Goal: Task Accomplishment & Management: Use online tool/utility

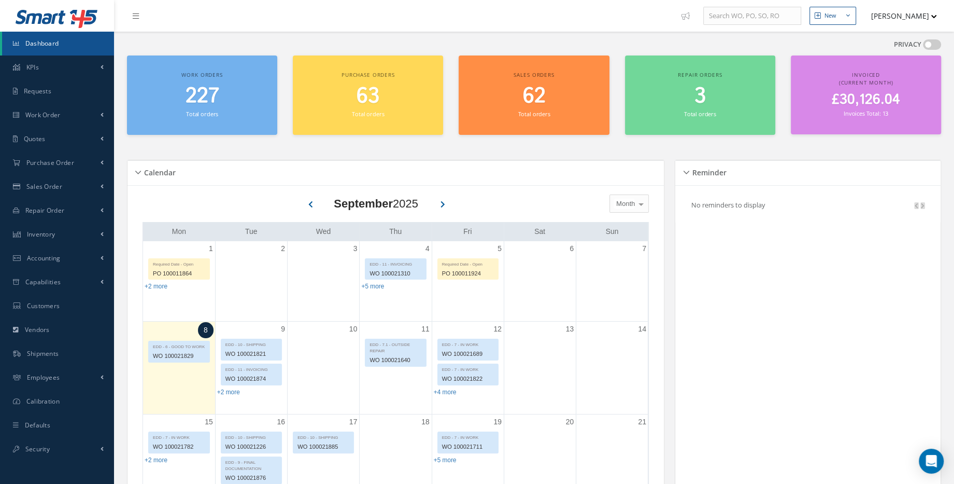
click at [217, 111] on small "Total orders" at bounding box center [202, 114] width 32 height 8
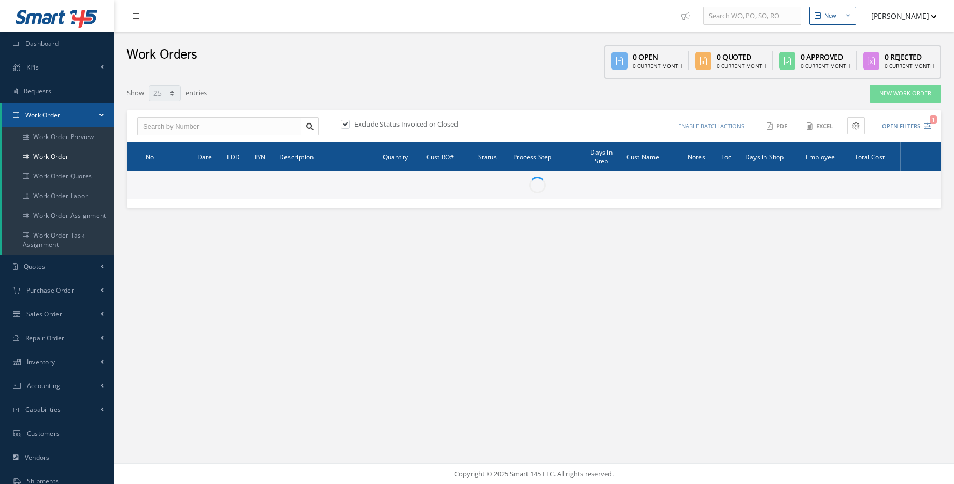
select select "25"
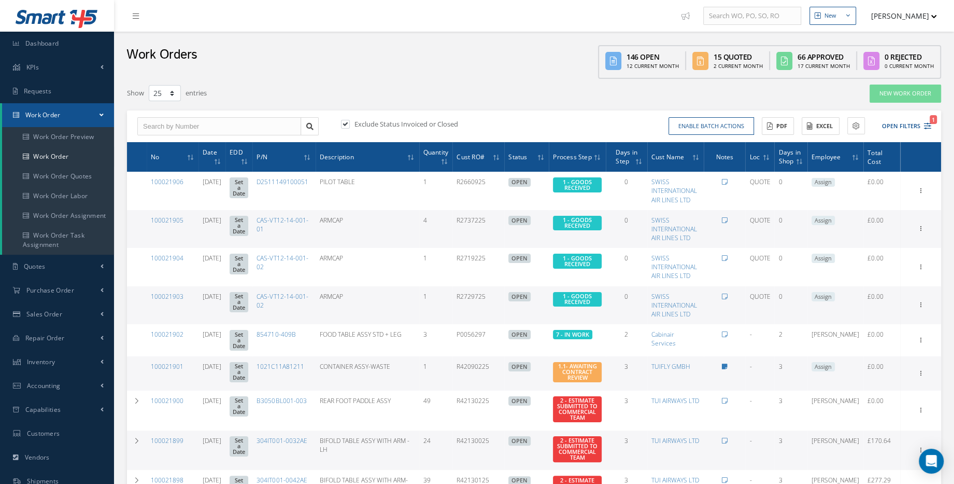
click at [741, 365] on div "Notes for WO #100021901 Darron Conder 09/05/2025 08:01 AM REPAIR ORDER AMENDMEN…" at bounding box center [724, 366] width 33 height 9
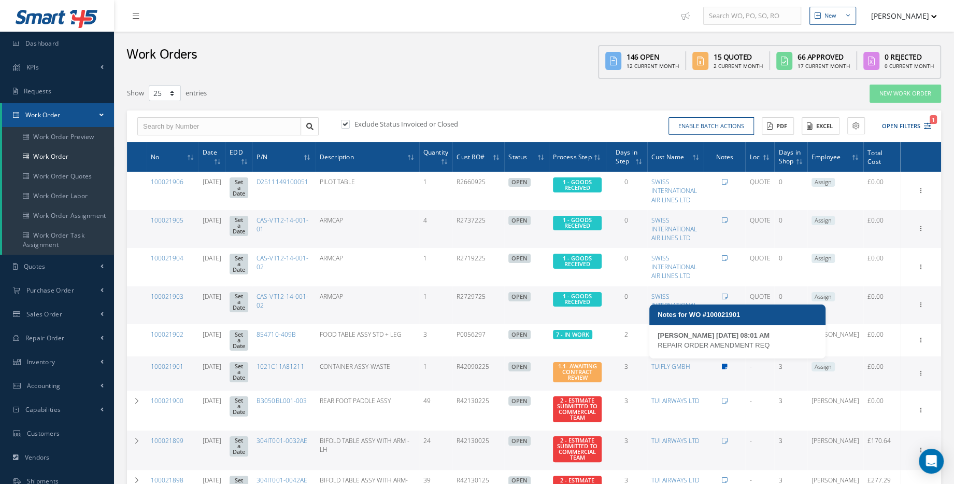
click at [728, 364] on icon at bounding box center [725, 366] width 6 height 6
type textarea "REPAIR ORDER AMENDMENT REQ -- Darron Conder 09/05/2025 08:01AM"
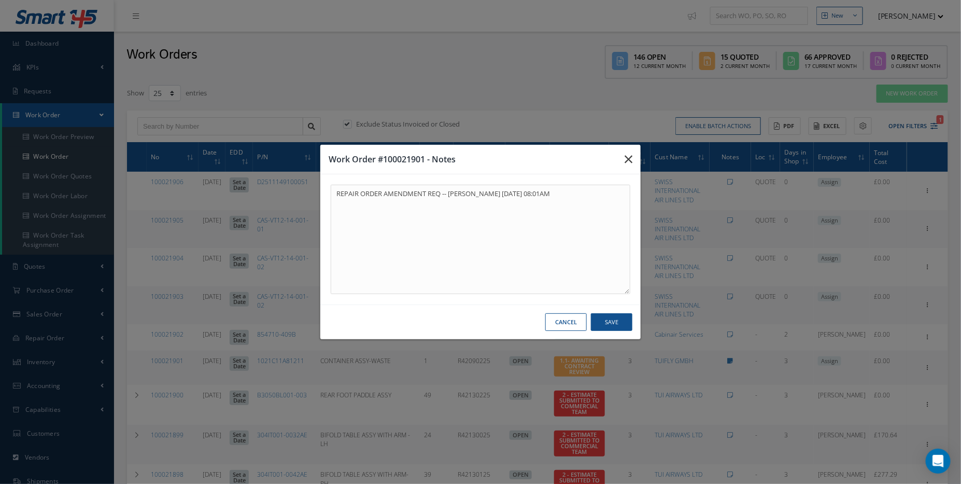
click at [633, 154] on button "button" at bounding box center [628, 159] width 24 height 29
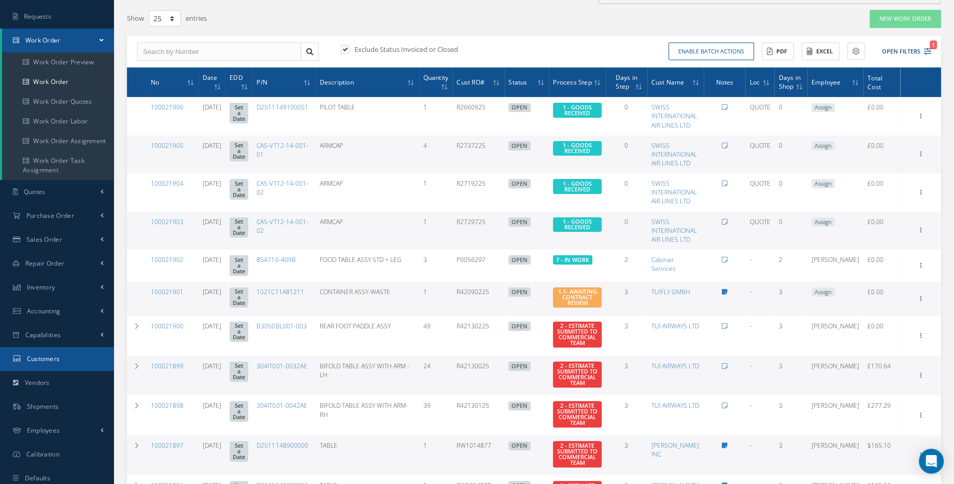
scroll to position [141, 0]
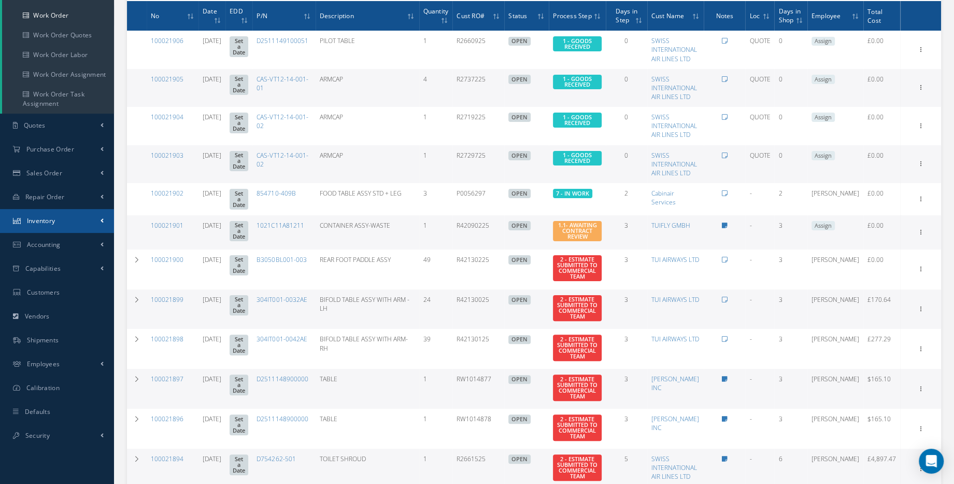
click at [56, 230] on link "Inventory" at bounding box center [57, 221] width 114 height 24
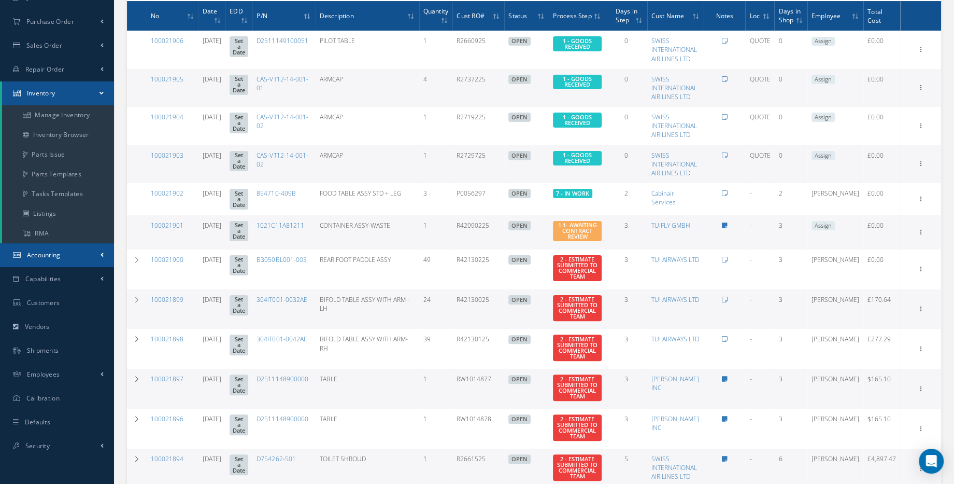
click at [46, 254] on span "Accounting" at bounding box center [44, 254] width 34 height 9
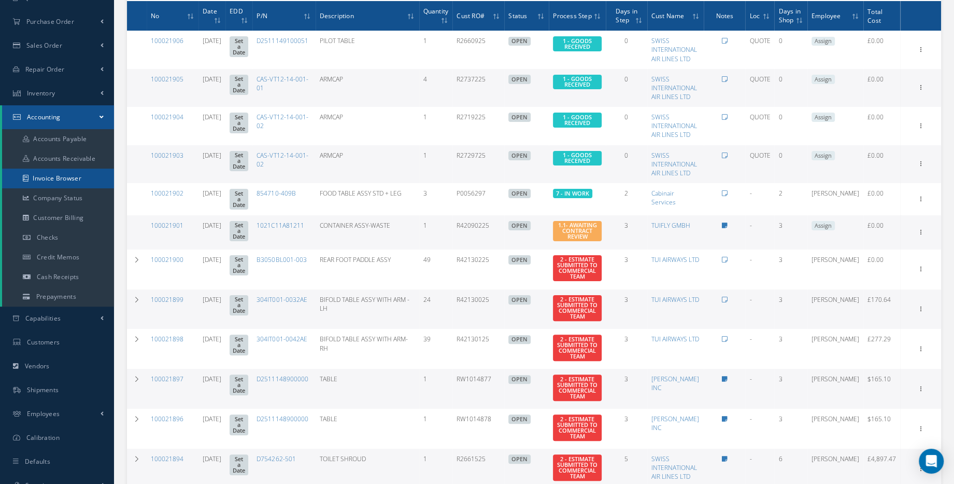
click at [61, 171] on link "Invoice Browser" at bounding box center [58, 178] width 112 height 20
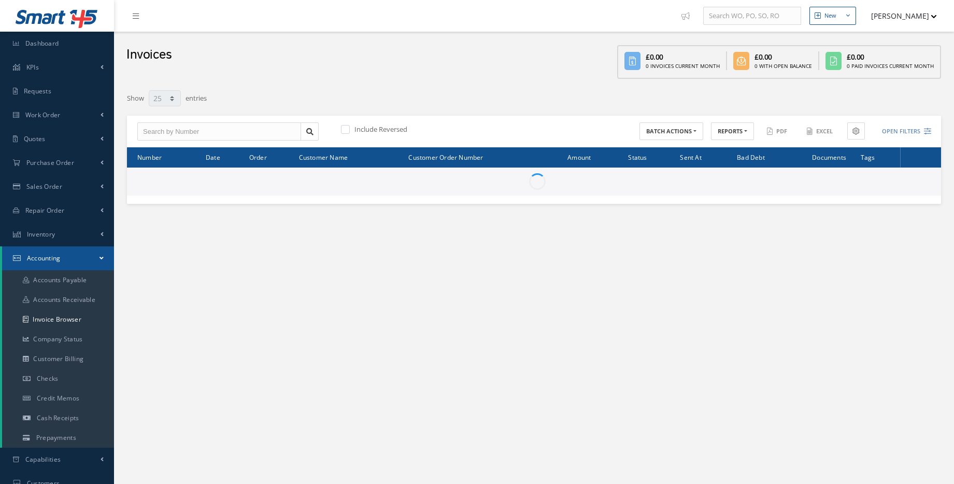
select select "25"
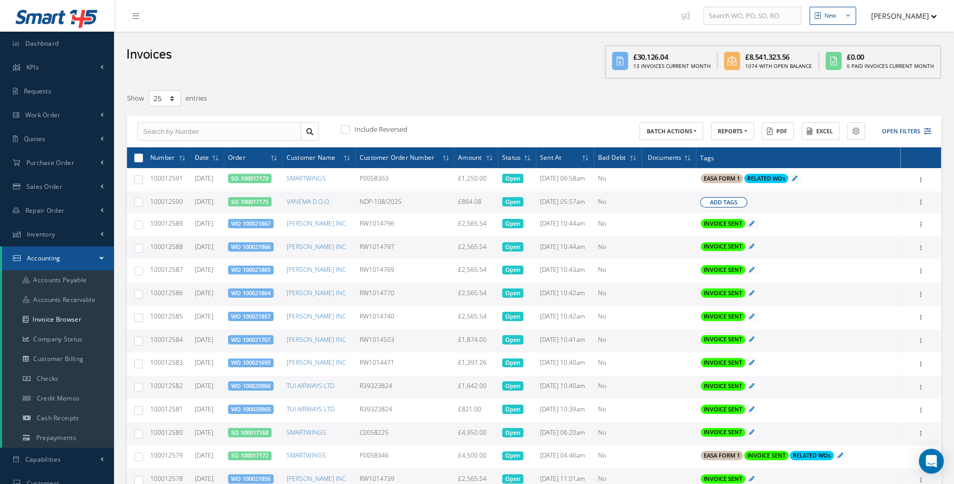
click at [734, 198] on span "Add Tags" at bounding box center [723, 202] width 27 height 9
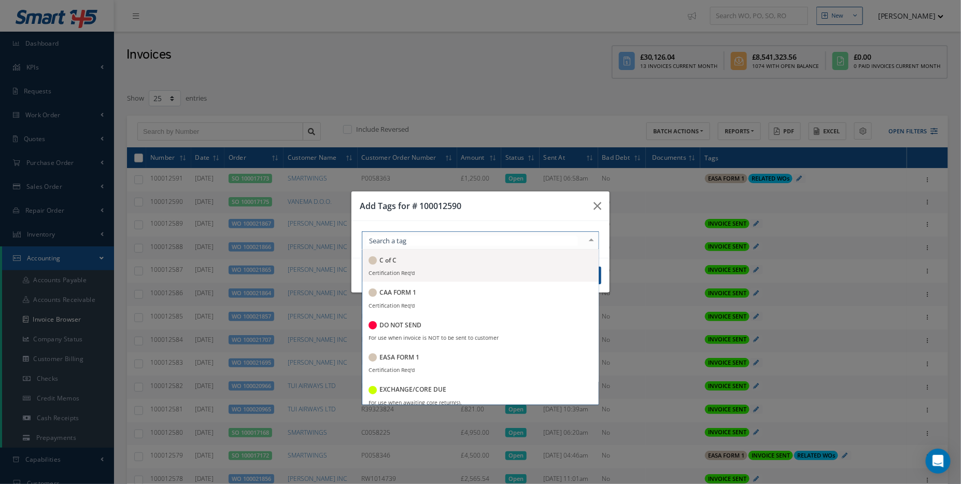
click at [518, 233] on div at bounding box center [480, 240] width 237 height 18
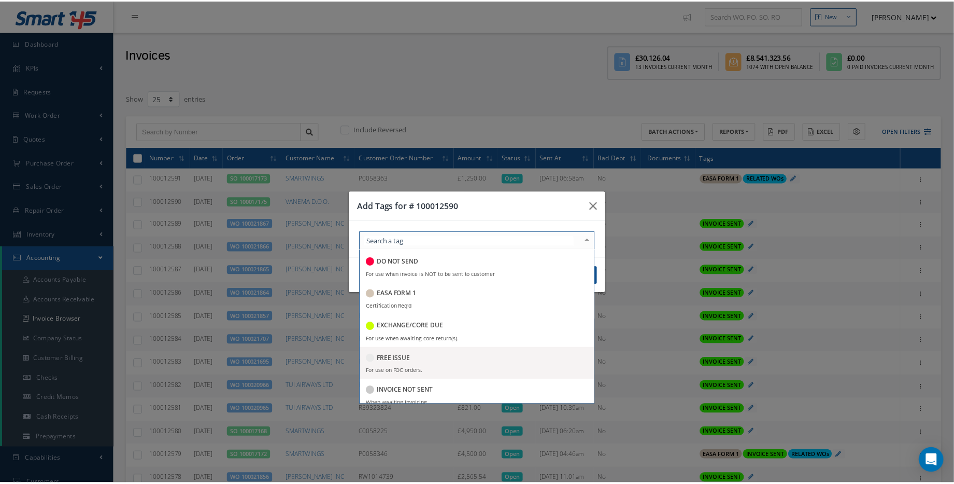
scroll to position [188, 0]
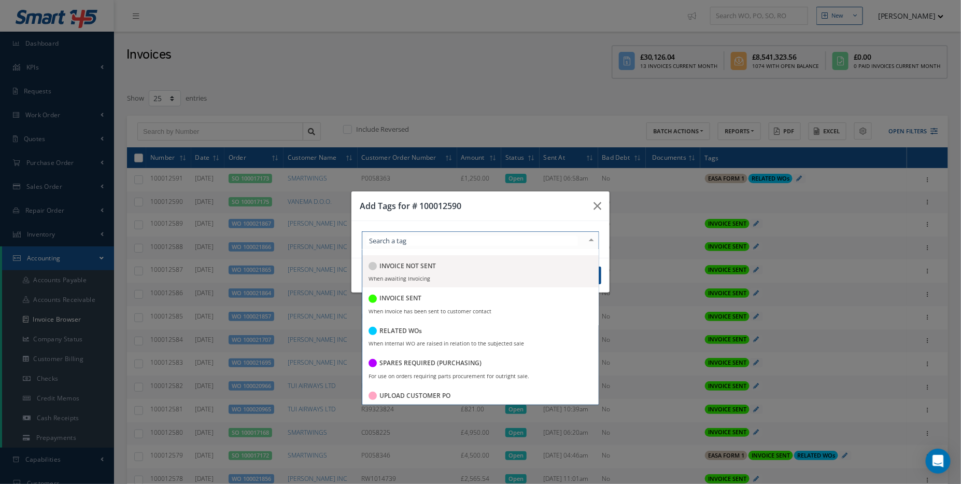
click at [415, 268] on h5 "INVOICE NOT SENT" at bounding box center [407, 265] width 56 height 7
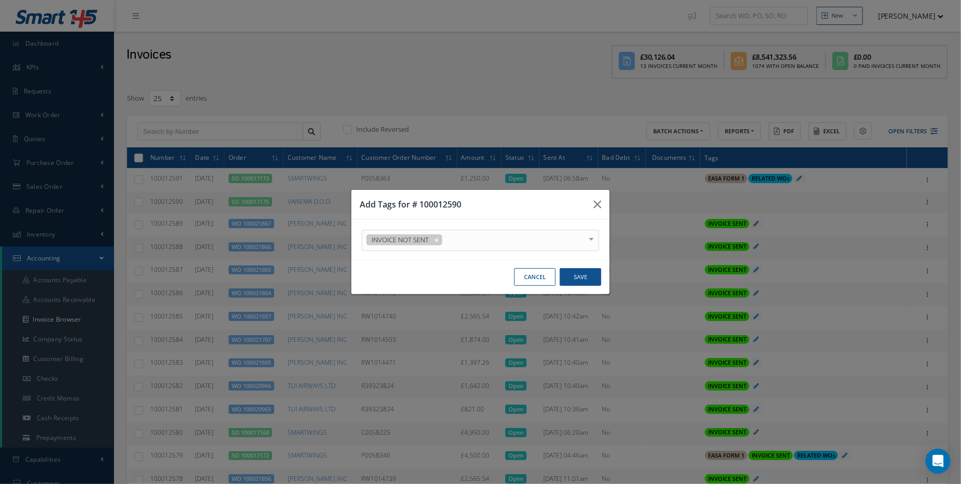
click at [606, 238] on div "INVOICE NOT SENT C of C Certification Req'd CAA FORM 1 Certification Req'd DO N…" at bounding box center [480, 240] width 253 height 21
click at [581, 273] on button "Save" at bounding box center [580, 277] width 41 height 18
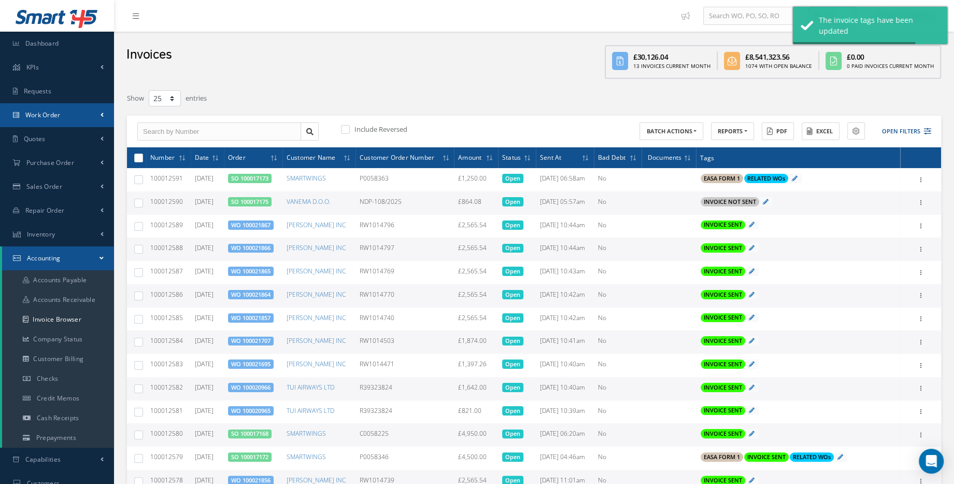
click at [65, 112] on link "Work Order" at bounding box center [57, 115] width 114 height 24
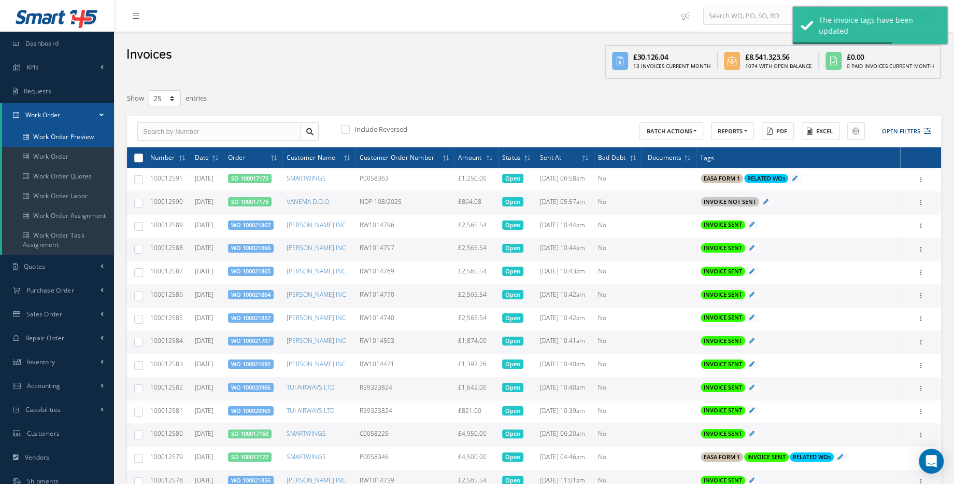
click at [65, 135] on link "Work Order Preview" at bounding box center [58, 137] width 112 height 20
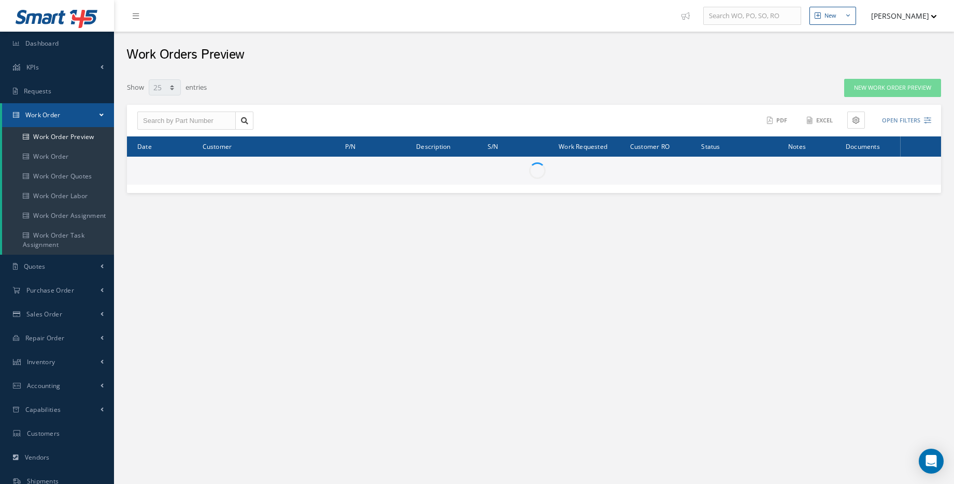
select select "25"
click at [72, 115] on link "Work Order" at bounding box center [58, 115] width 112 height 24
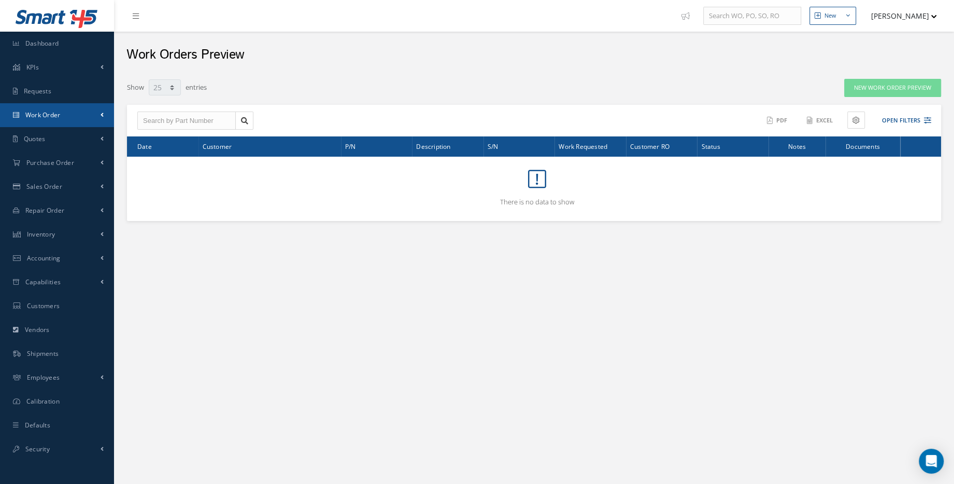
click at [69, 121] on link "Work Order" at bounding box center [57, 115] width 114 height 24
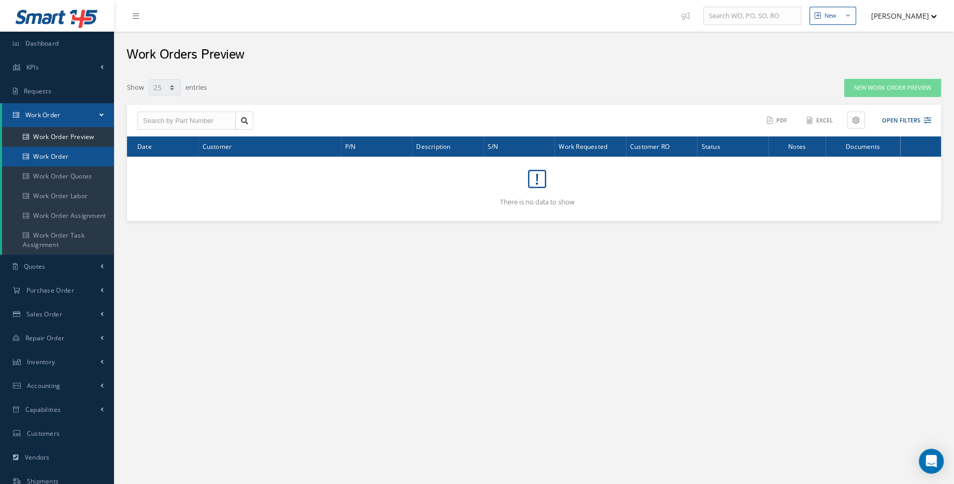
click at [61, 155] on link "Work Order" at bounding box center [58, 157] width 112 height 20
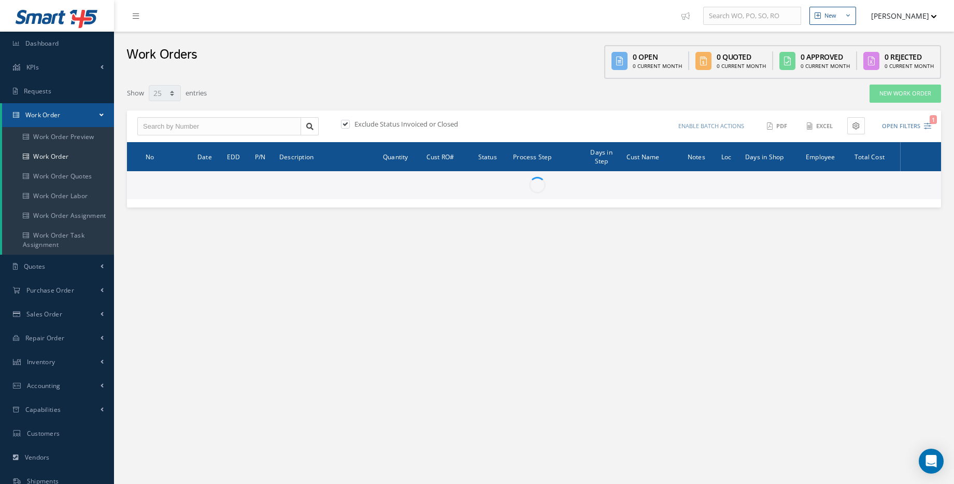
select select "25"
type input "All Work Request"
type input "All Work Performed"
type input "All Status"
type input "WO Part Status"
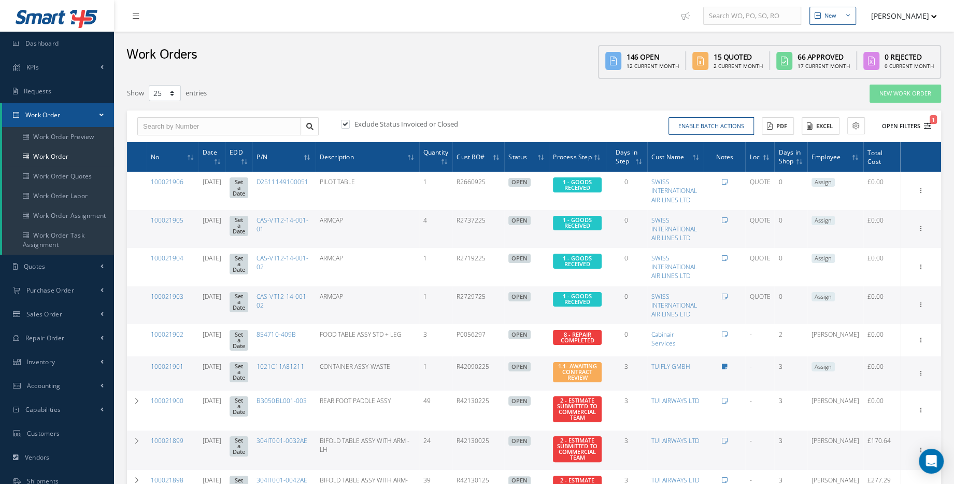
click at [926, 129] on button "Open Filters 1" at bounding box center [902, 126] width 59 height 17
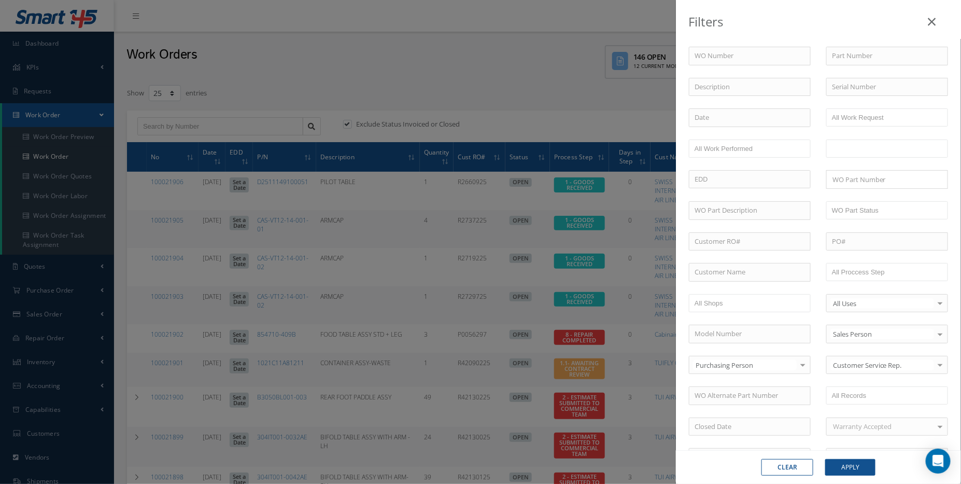
click at [851, 145] on input "text" at bounding box center [852, 148] width 41 height 13
click at [863, 274] on input "text" at bounding box center [865, 271] width 66 height 13
type input "All Status"
click at [908, 276] on li at bounding box center [902, 272] width 20 height 14
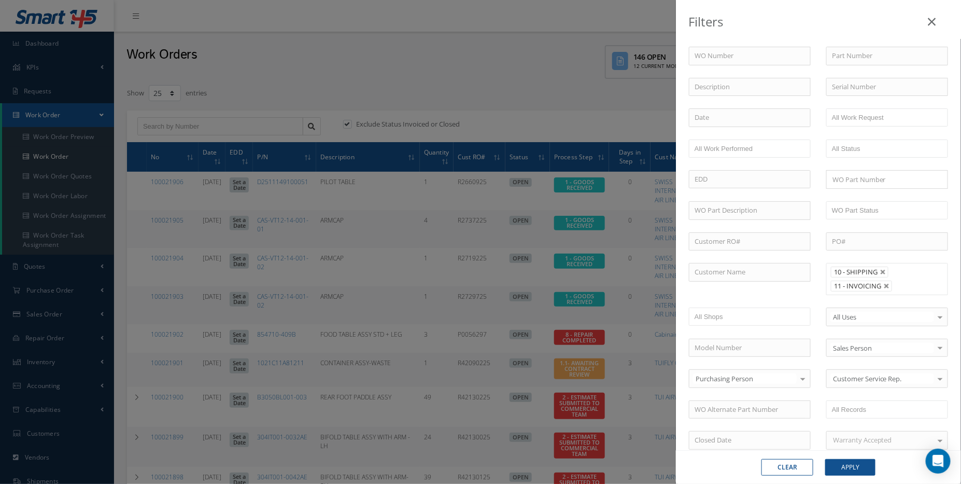
click at [897, 279] on input "text" at bounding box center [902, 285] width 13 height 13
click at [896, 295] on input "text" at bounding box center [902, 299] width 13 height 13
click at [847, 460] on button "Apply" at bounding box center [850, 467] width 50 height 17
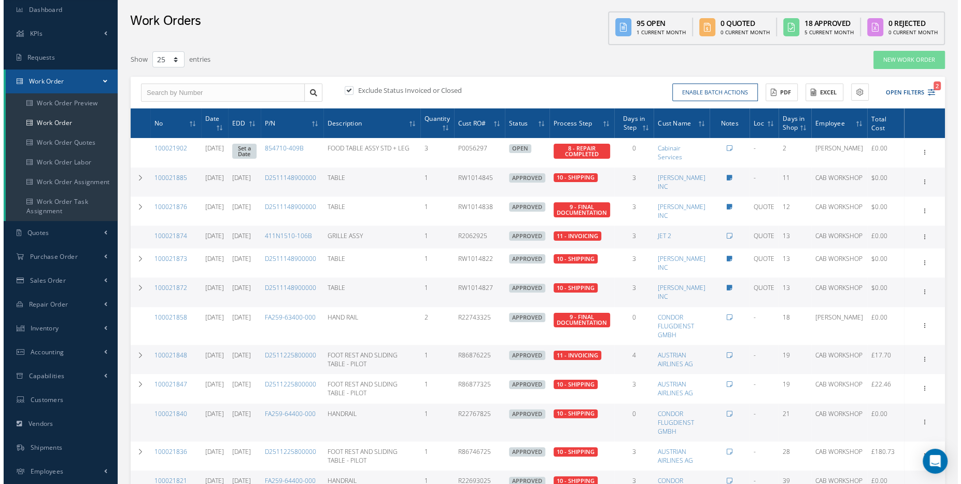
scroll to position [32, 0]
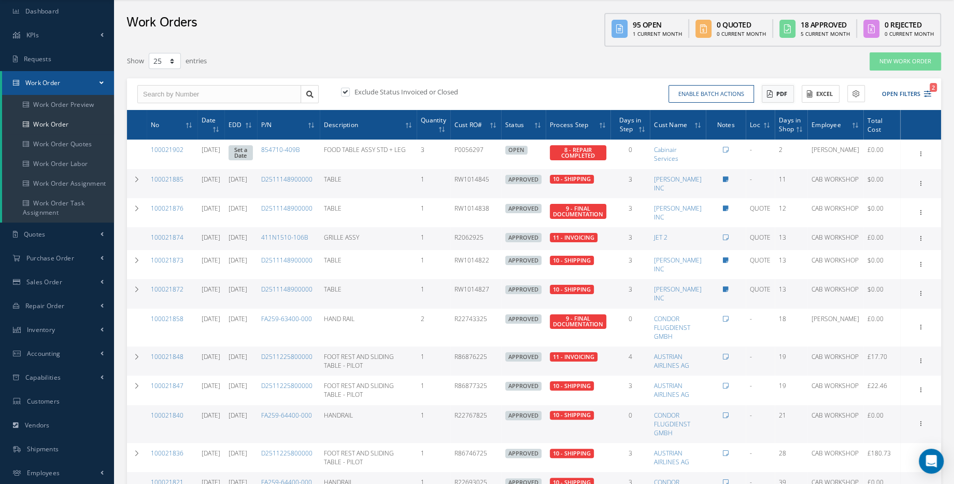
click at [772, 94] on icon at bounding box center [770, 93] width 6 height 7
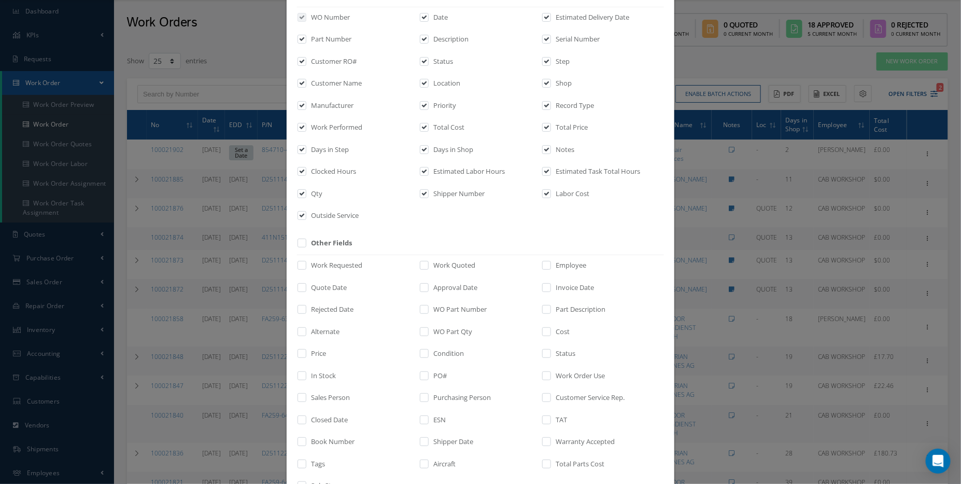
scroll to position [138, 0]
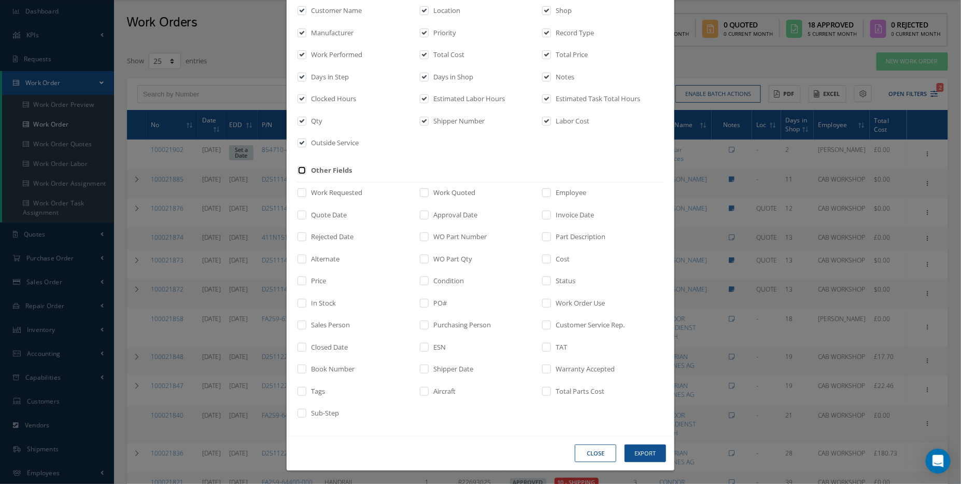
click at [299, 175] on input "checkbox" at bounding box center [302, 173] width 7 height 12
checkbox input "true"
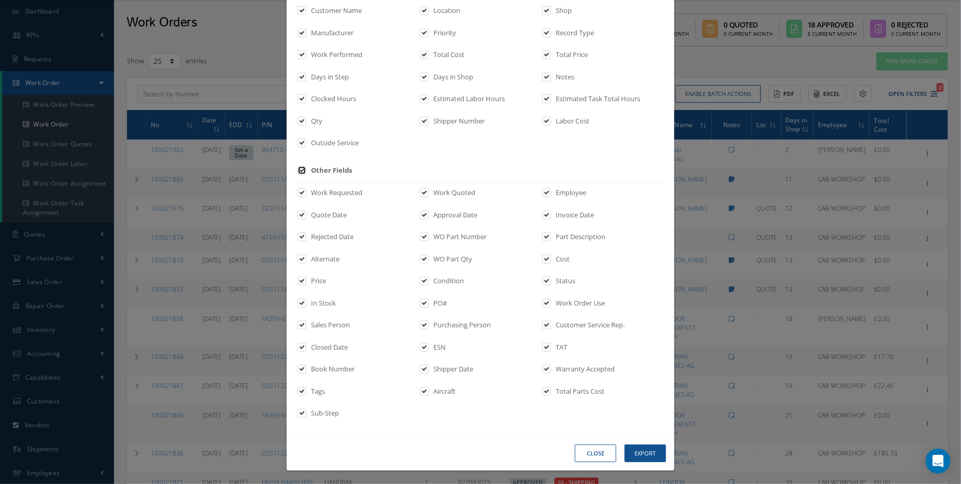
checkbox input "true"
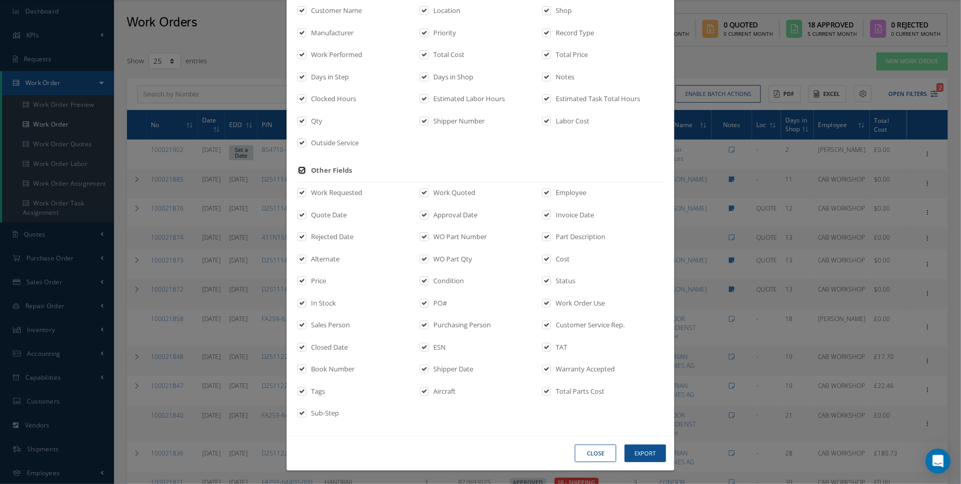
checkbox input "true"
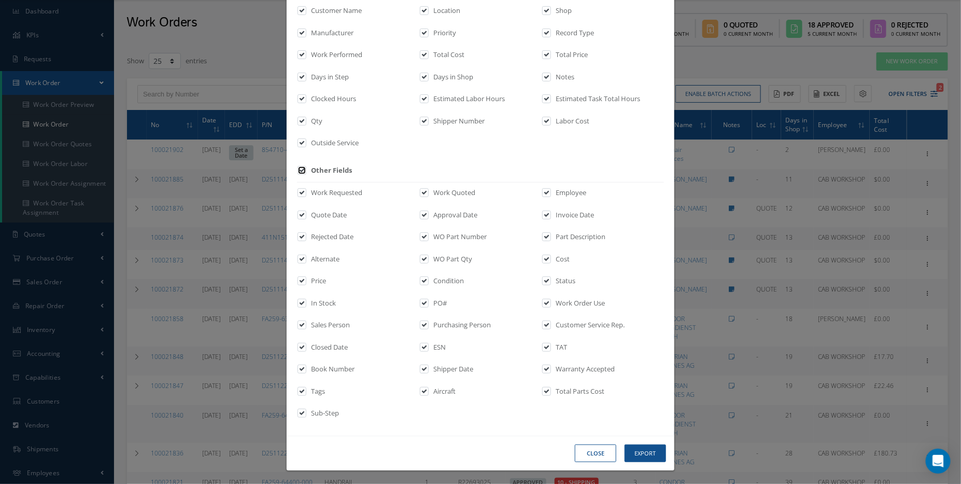
checkbox input "true"
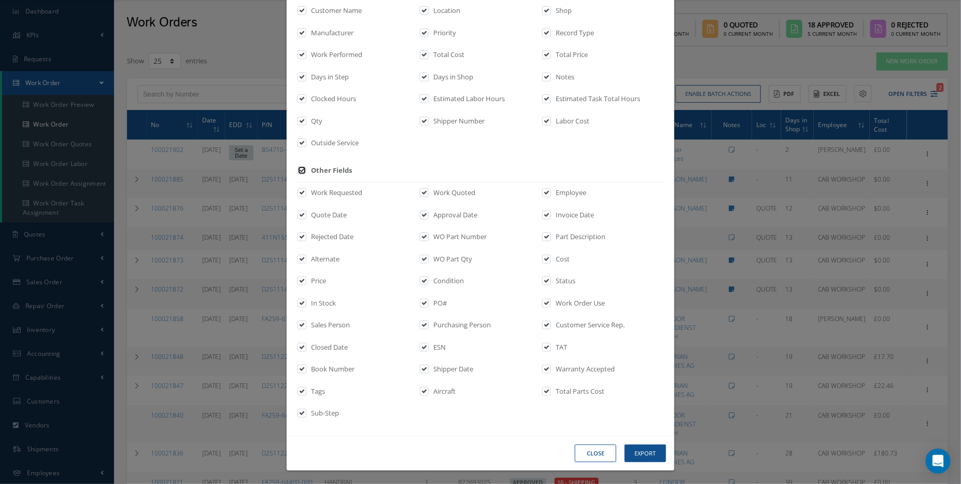
checkbox input "true"
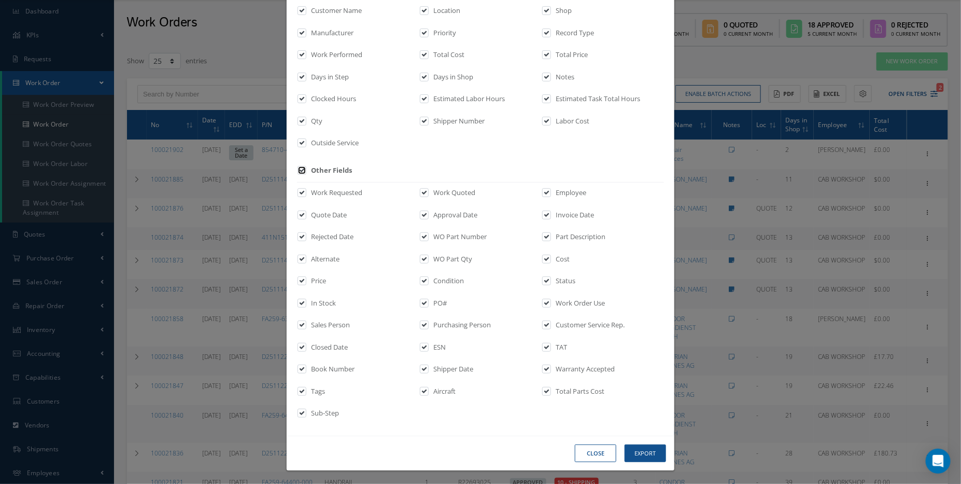
checkbox input "true"
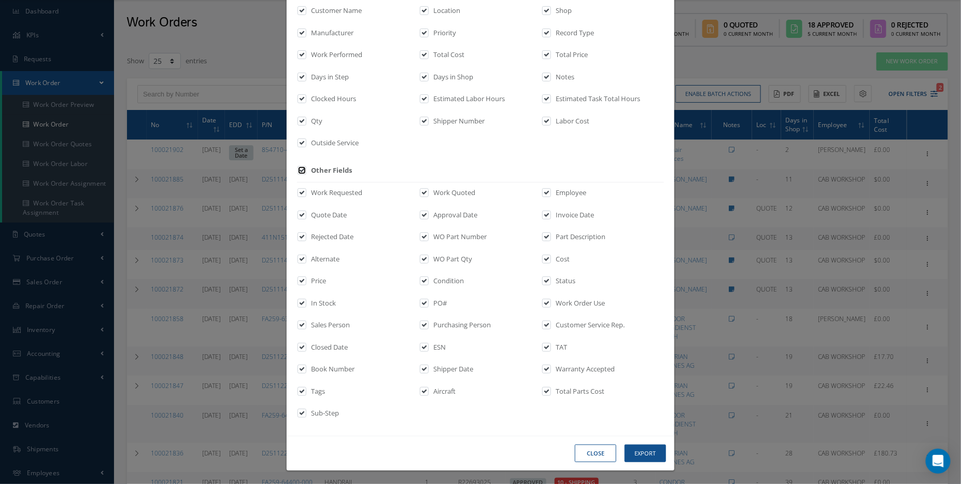
checkbox input "true"
click at [640, 452] on button "Export" at bounding box center [645, 453] width 41 height 18
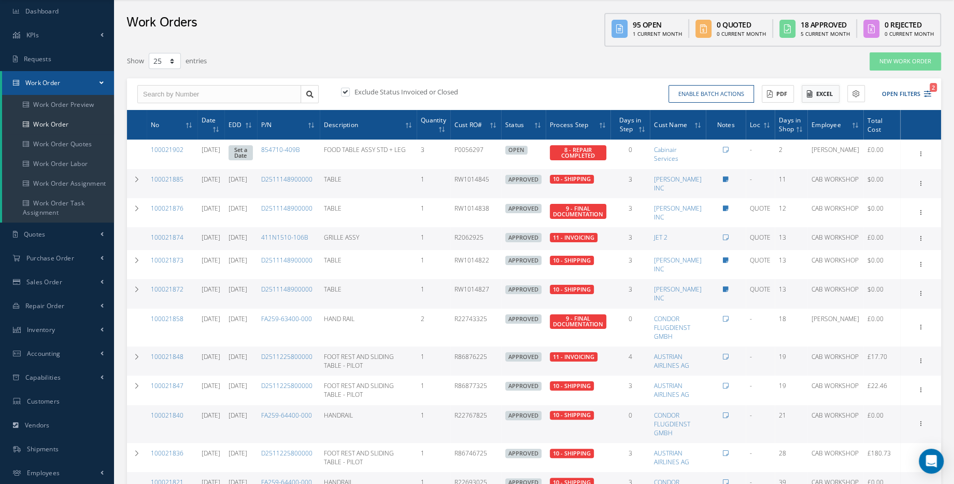
click at [819, 92] on button "Excel" at bounding box center [821, 94] width 38 height 18
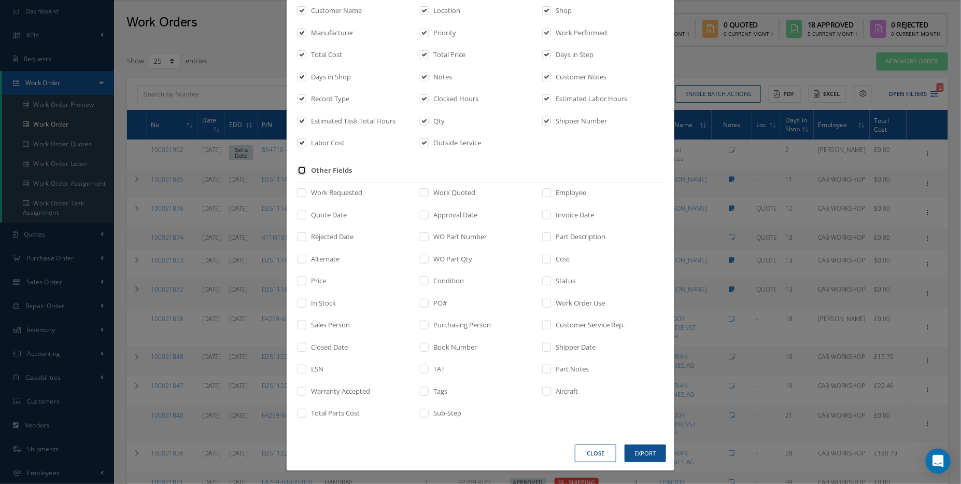
click at [302, 169] on input "checkbox" at bounding box center [302, 173] width 7 height 12
checkbox input "true"
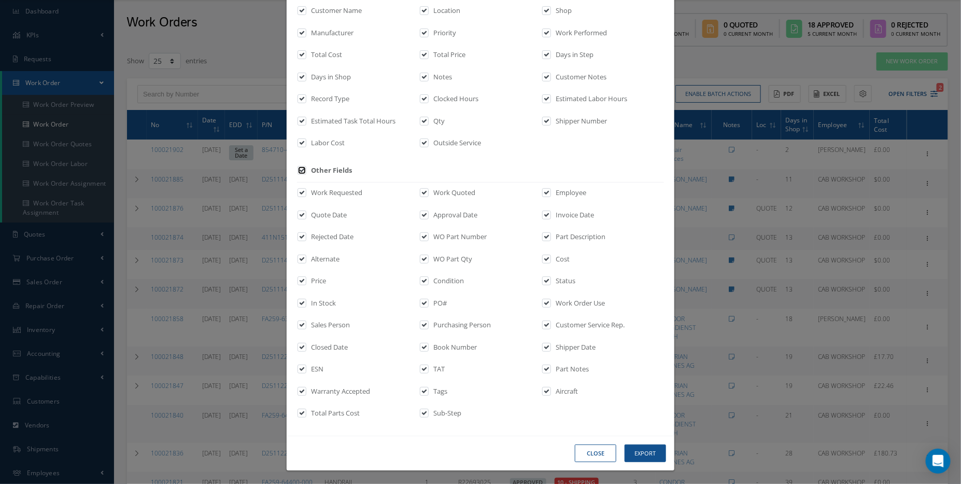
checkbox input "true"
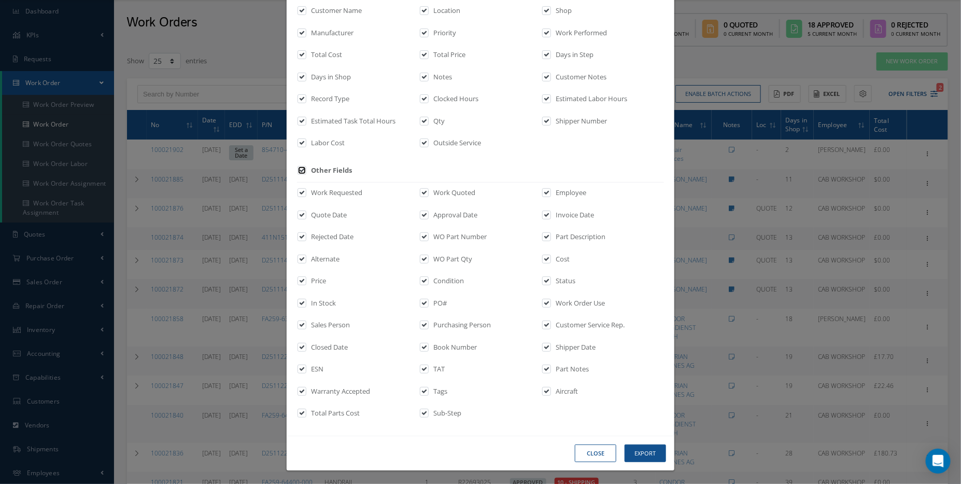
checkbox input "true"
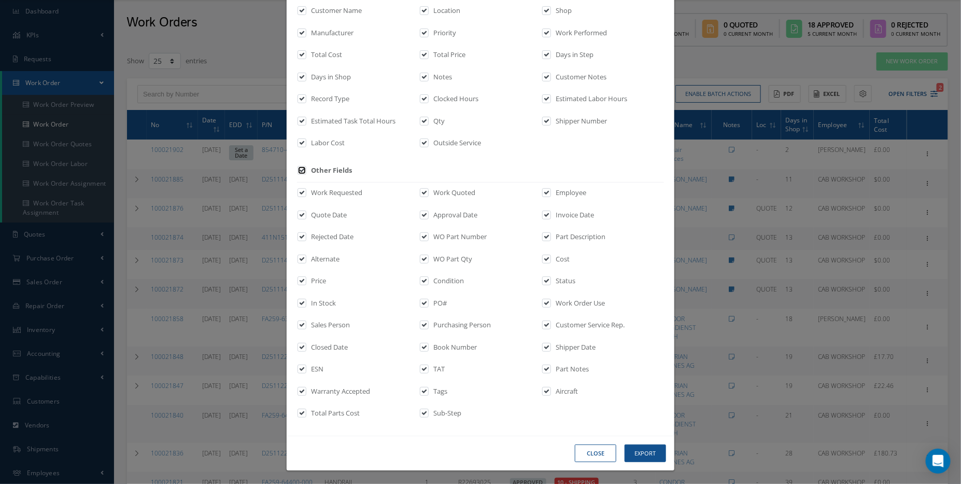
checkbox input "true"
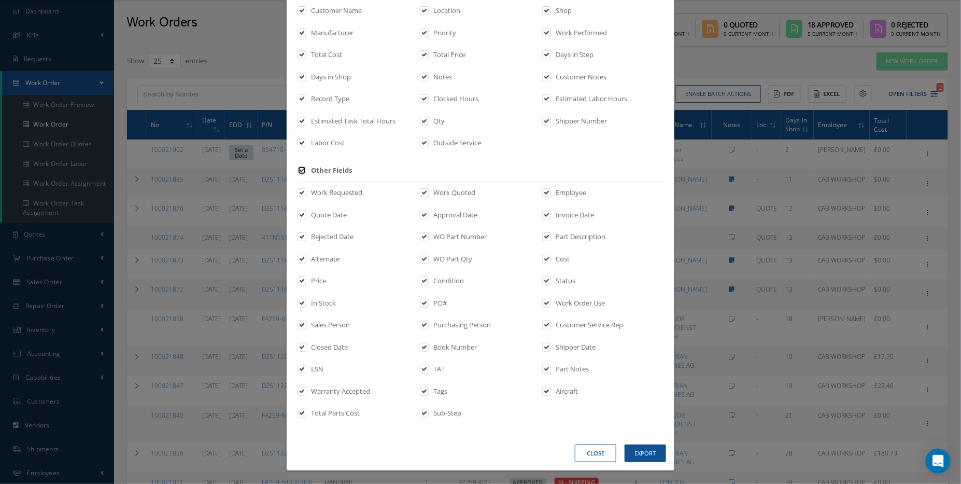
checkbox input "true"
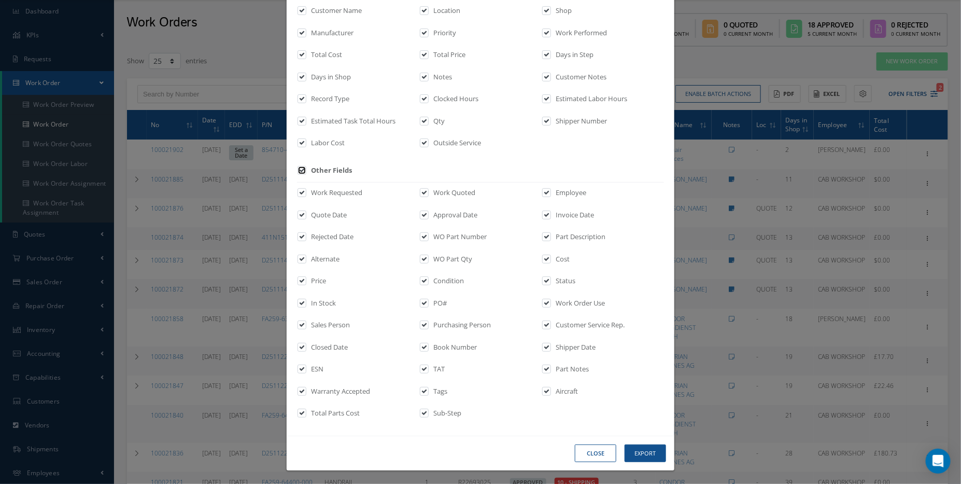
checkbox input "true"
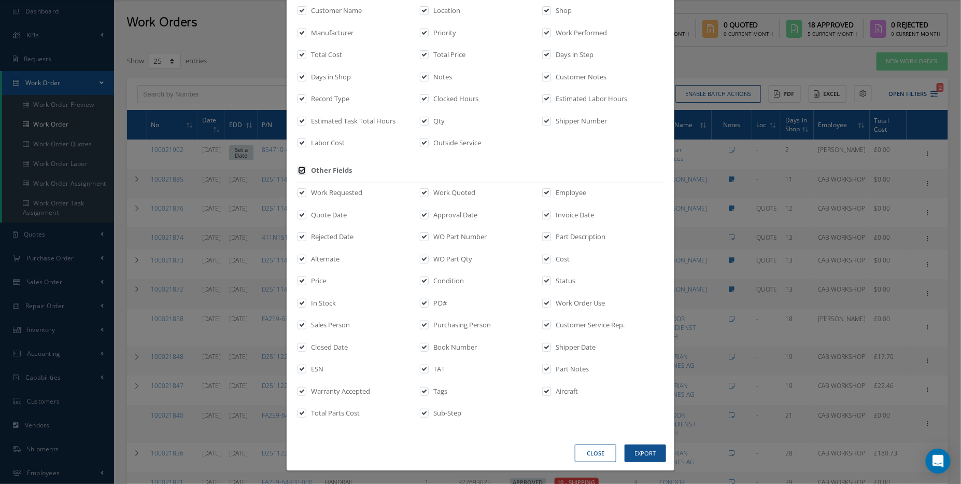
checkbox input "true"
click at [625, 448] on button "Export" at bounding box center [645, 453] width 41 height 18
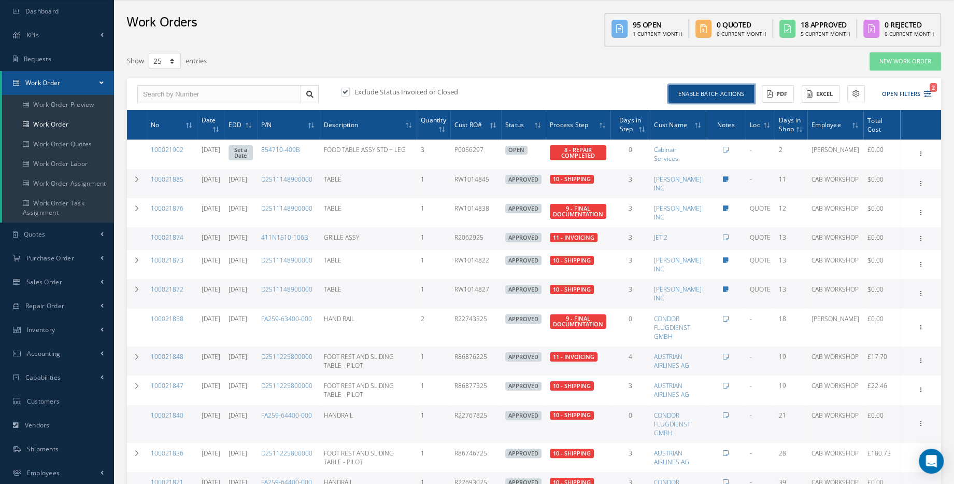
drag, startPoint x: 713, startPoint y: 97, endPoint x: 650, endPoint y: 116, distance: 65.9
click at [713, 97] on button "Enable batch actions" at bounding box center [712, 94] width 86 height 18
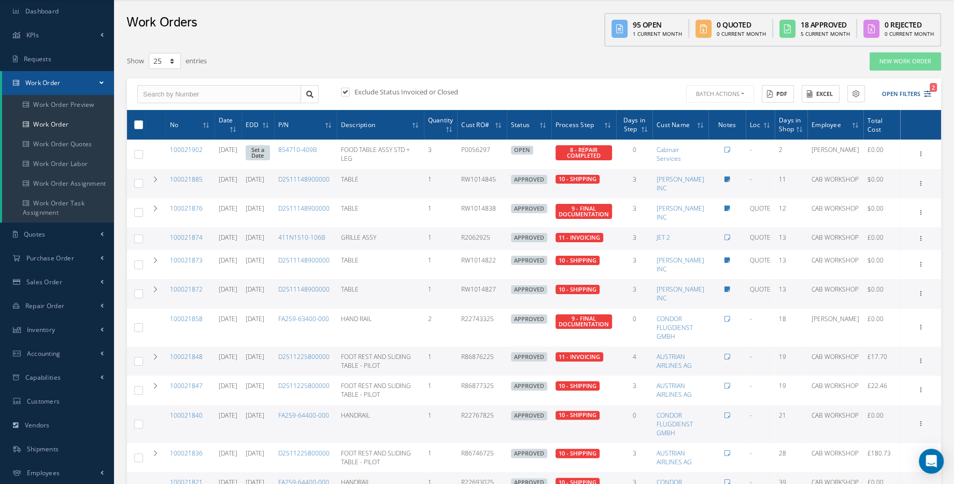
click at [143, 128] on label at bounding box center [143, 124] width 0 height 9
click at [139, 128] on input "checkbox" at bounding box center [139, 125] width 7 height 7
checkbox input "true"
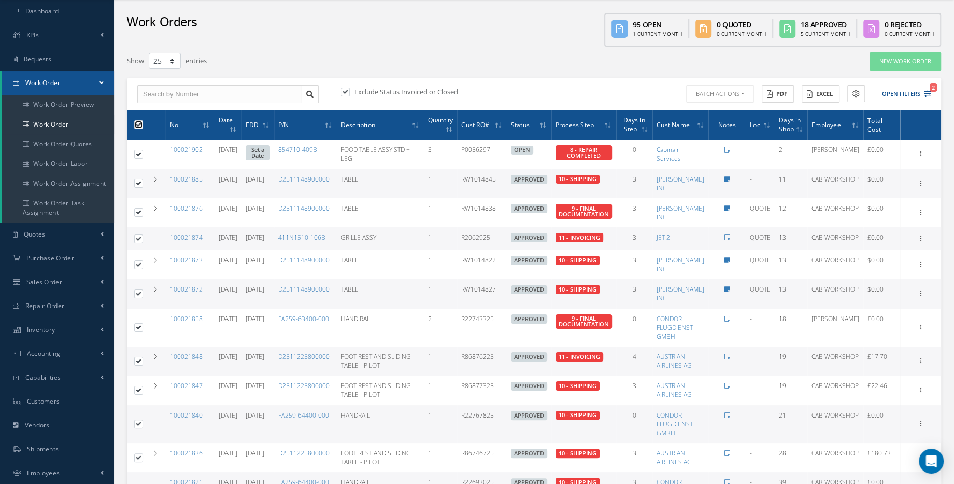
checkbox input "true"
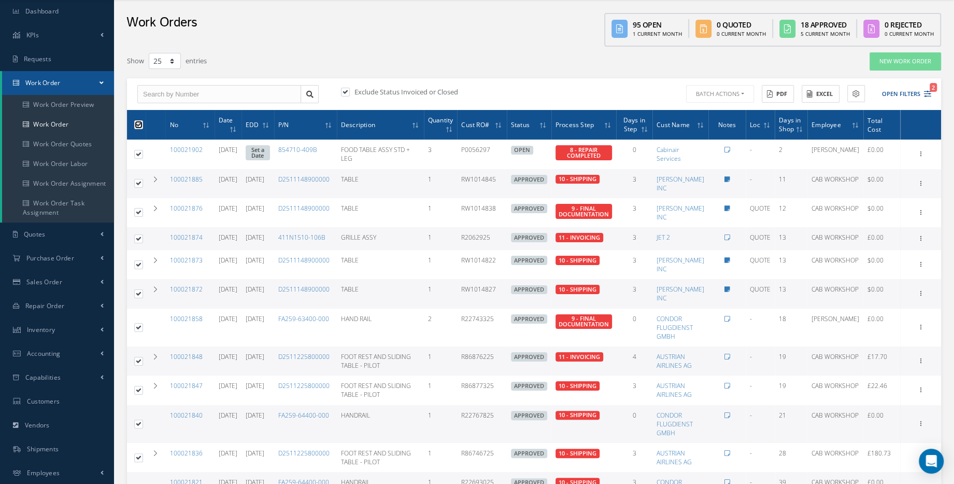
checkbox input "true"
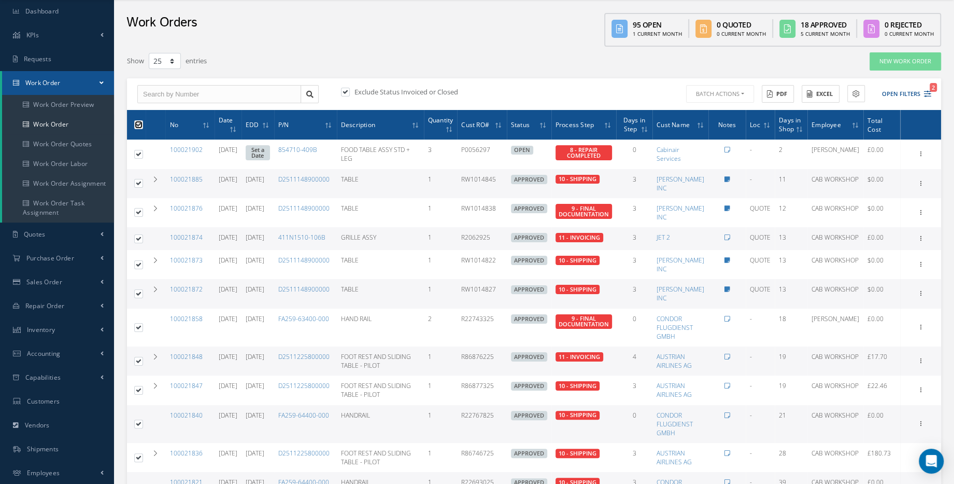
checkbox input "true"
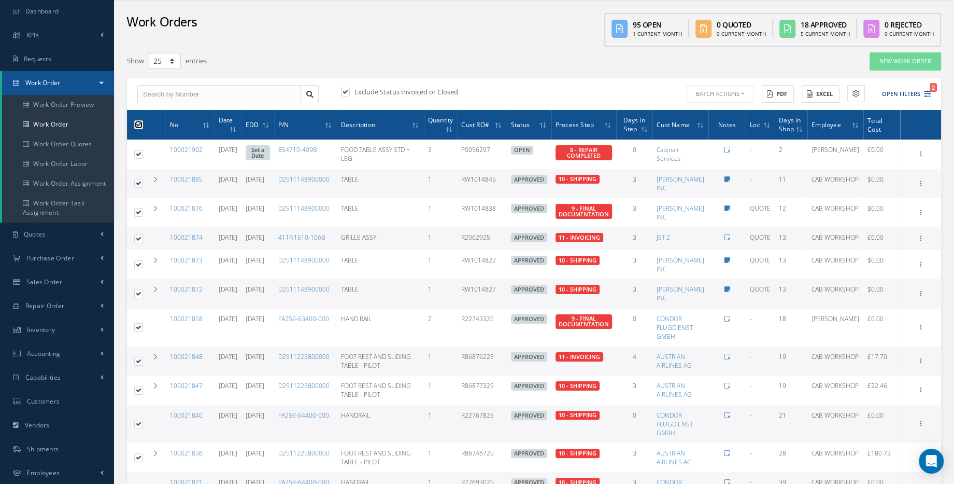
checkbox input "true"
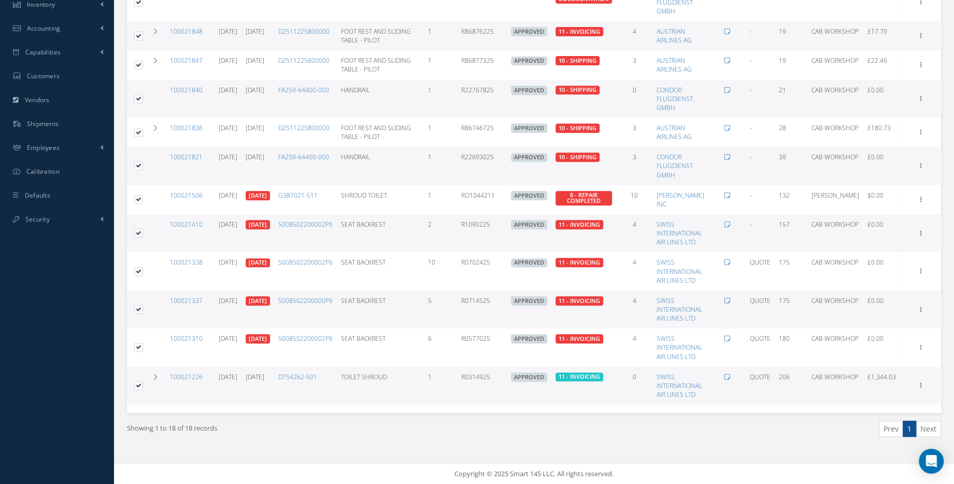
scroll to position [0, 0]
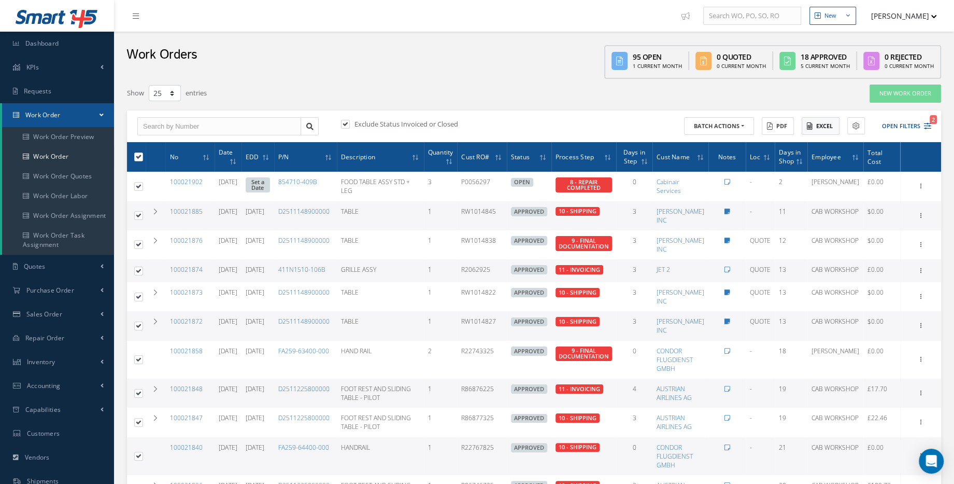
click at [811, 128] on icon at bounding box center [810, 125] width 6 height 7
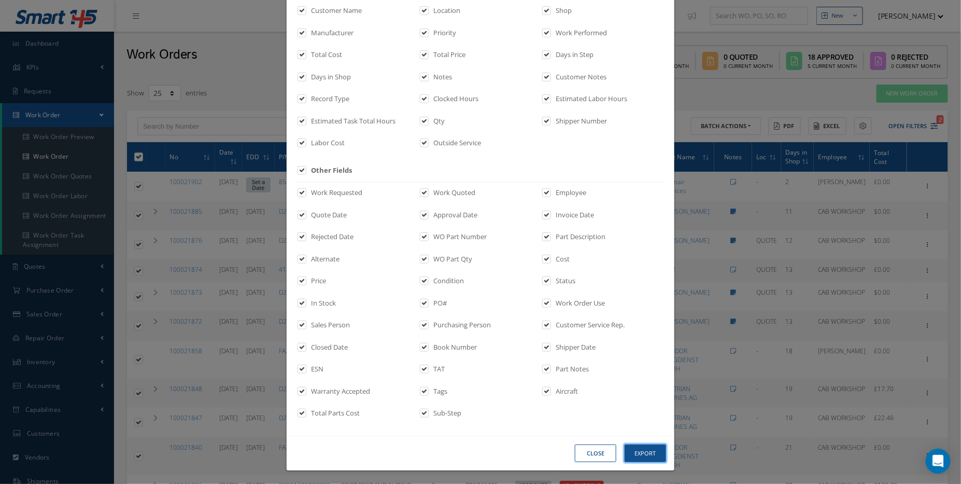
click at [632, 447] on button "Export" at bounding box center [645, 453] width 41 height 18
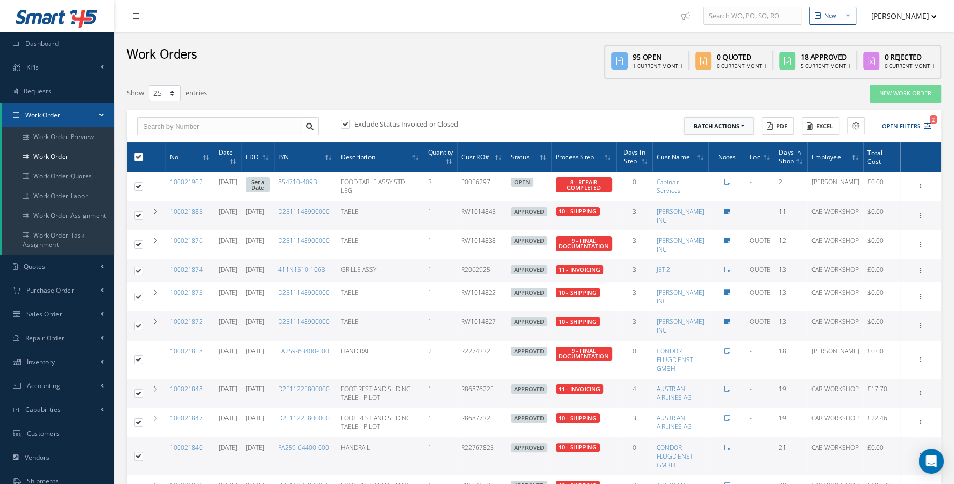
click at [741, 120] on button "Batch Actions" at bounding box center [719, 126] width 70 height 18
click at [571, 121] on div "Batch Actions Update Work Orders Close Work Orders ACTIONS Receive Payments Sel…" at bounding box center [734, 126] width 401 height 18
click at [858, 122] on icon at bounding box center [856, 125] width 7 height 7
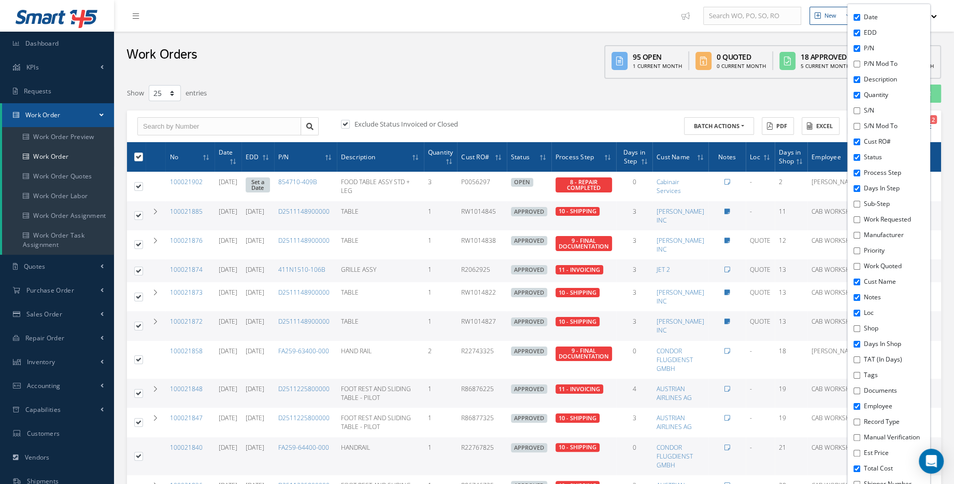
click at [808, 107] on div "Filters WO Number Part Number Description Serial Number - BER CERTIFICATION FIL…" at bounding box center [534, 452] width 814 height 736
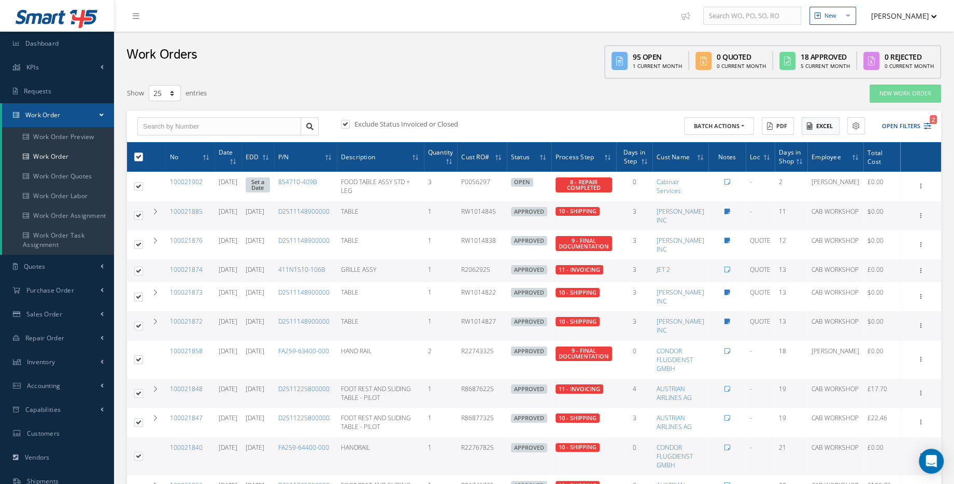
click at [817, 122] on button "Excel" at bounding box center [821, 126] width 38 height 18
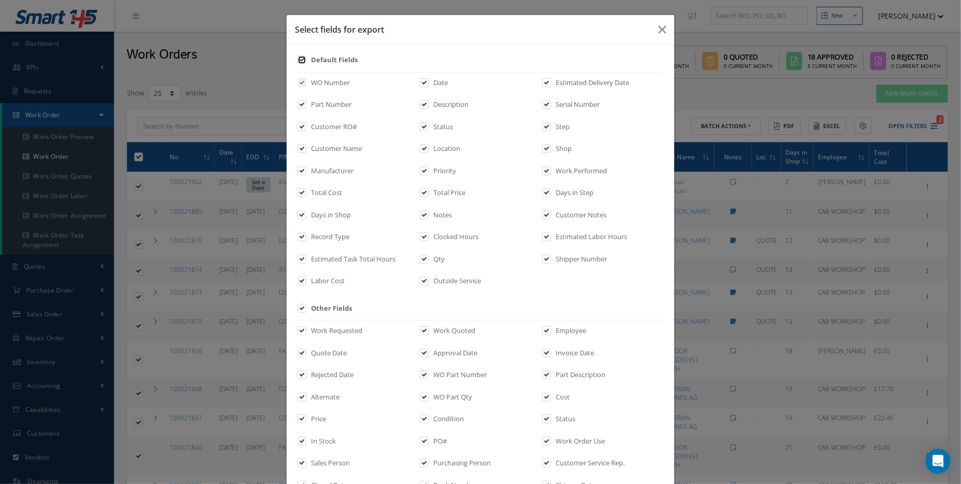
click at [299, 59] on input "checkbox" at bounding box center [302, 64] width 7 height 12
checkbox input "false"
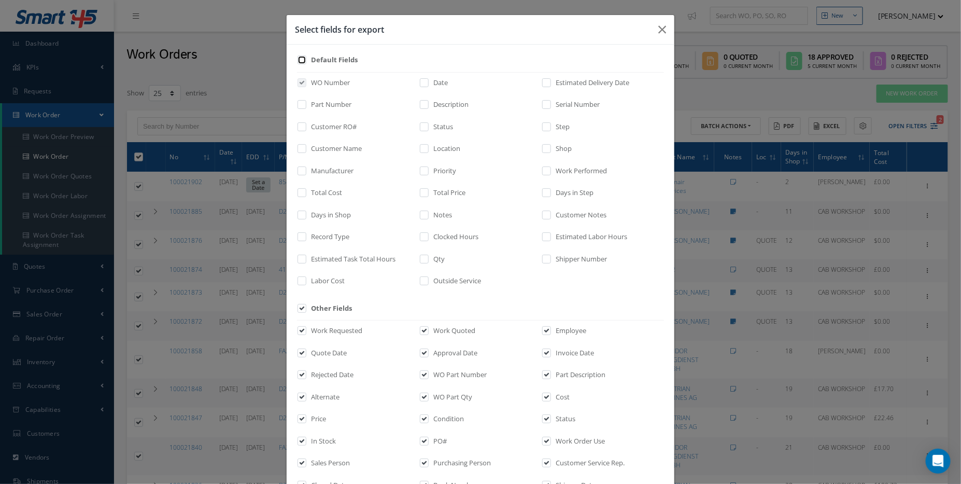
checkbox input "false"
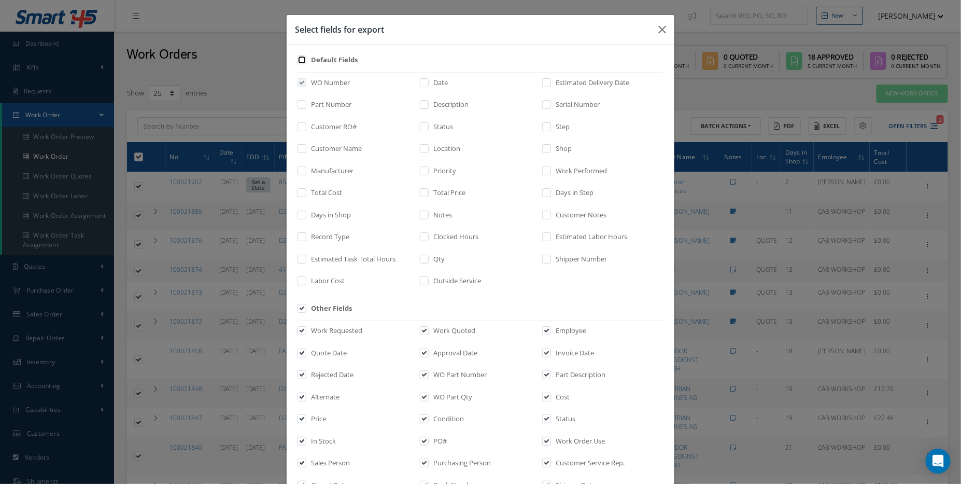
checkbox input "false"
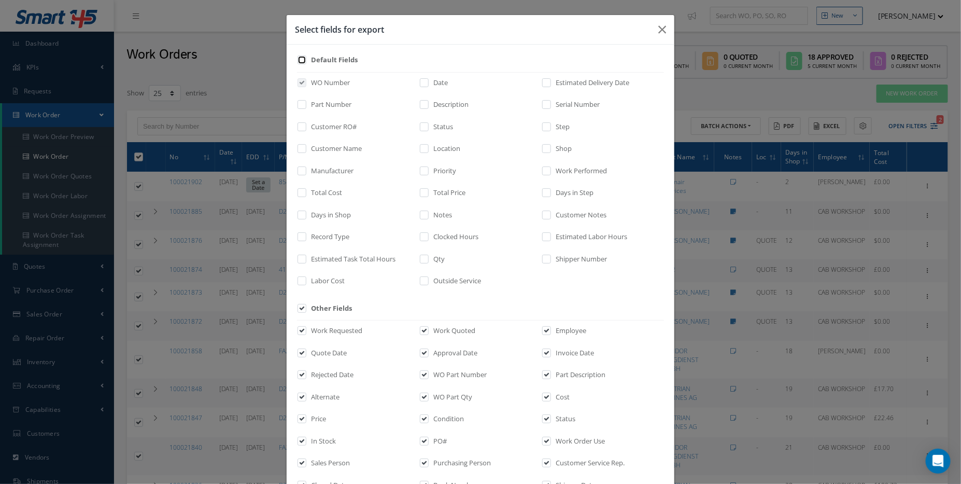
checkbox input "false"
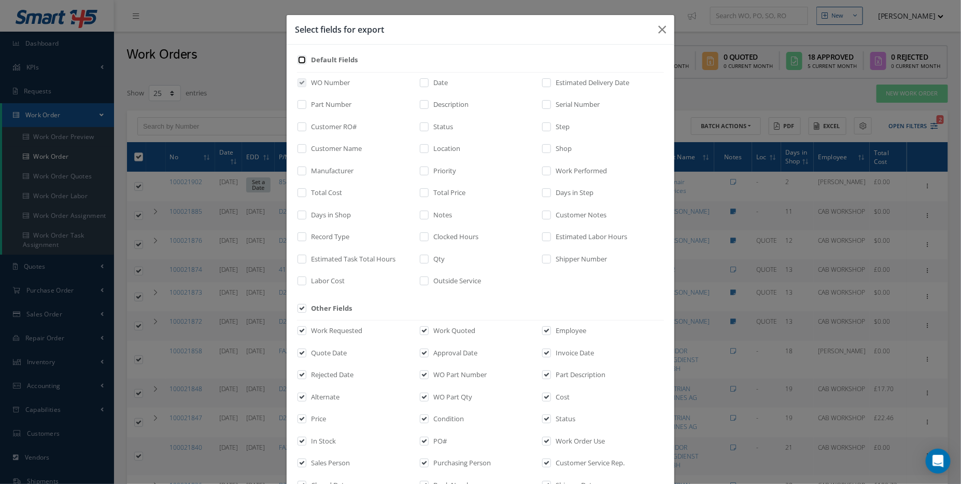
checkbox input "false"
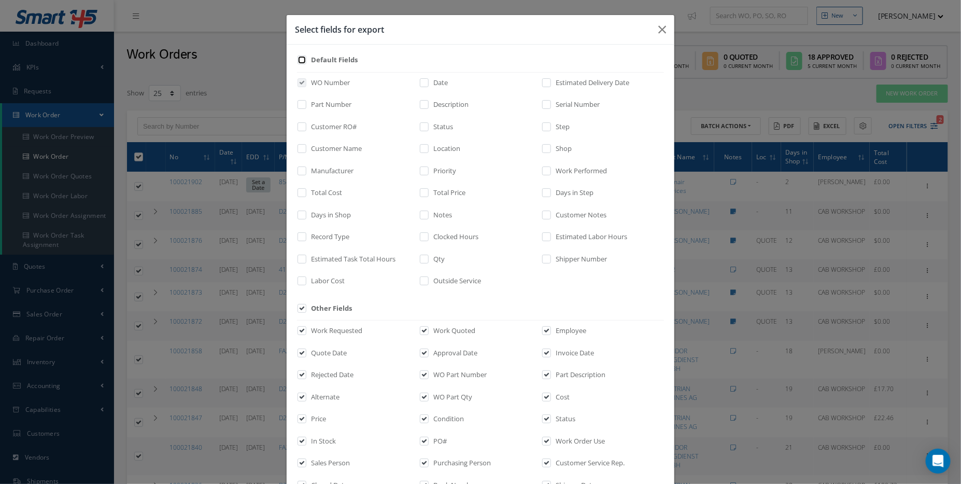
checkbox input "false"
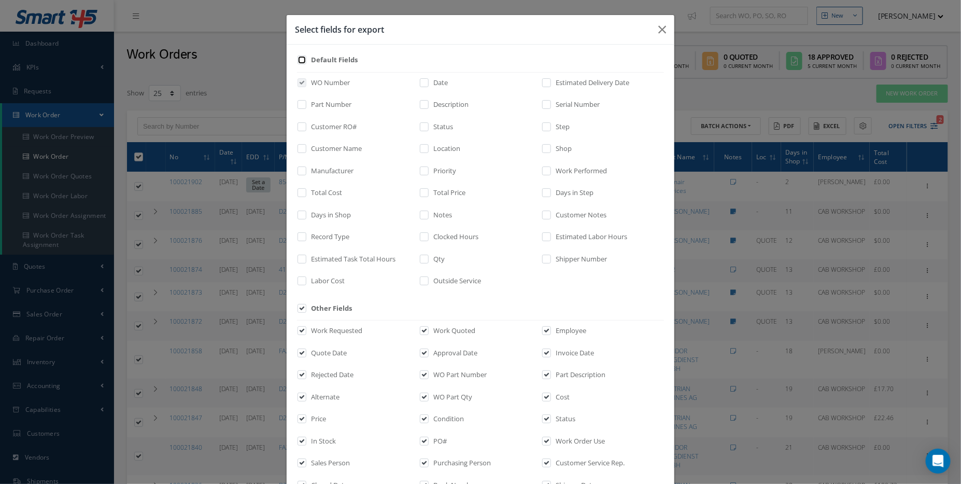
click at [299, 59] on input "checkbox" at bounding box center [302, 64] width 7 height 12
checkbox input "true"
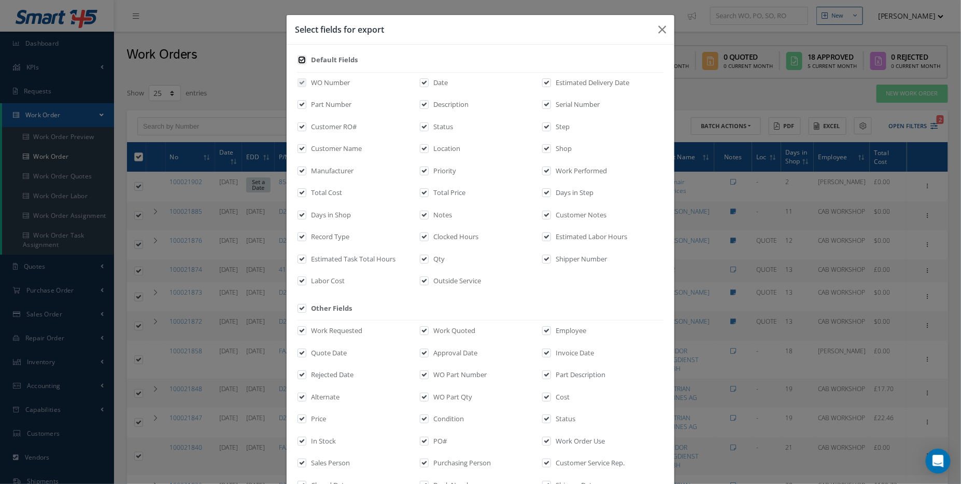
checkbox input "true"
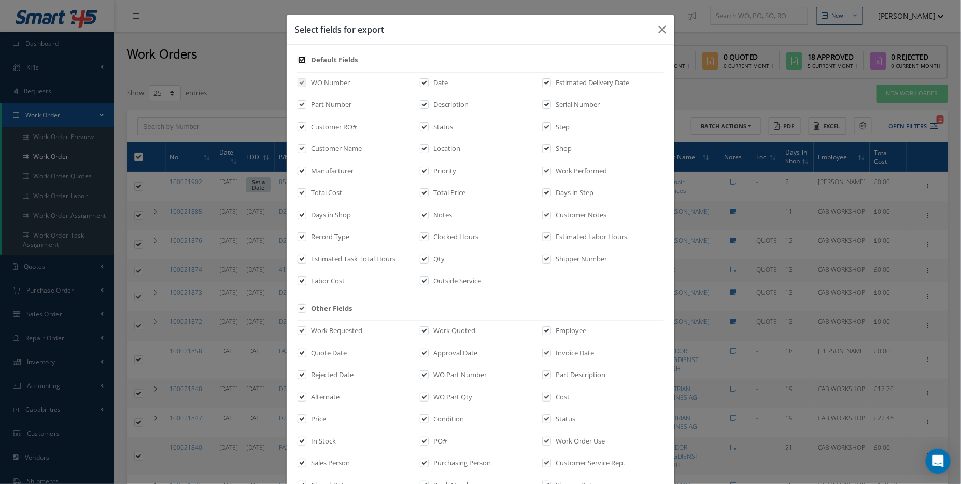
checkbox input "true"
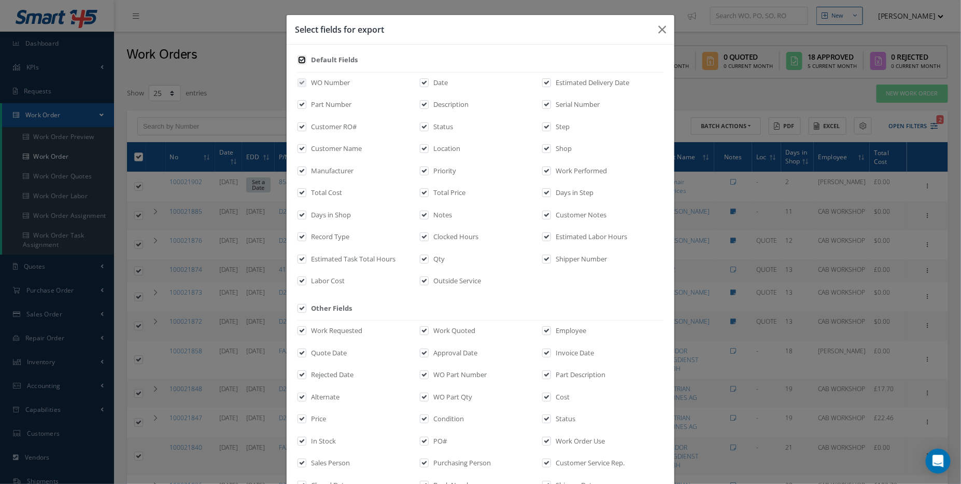
checkbox input "true"
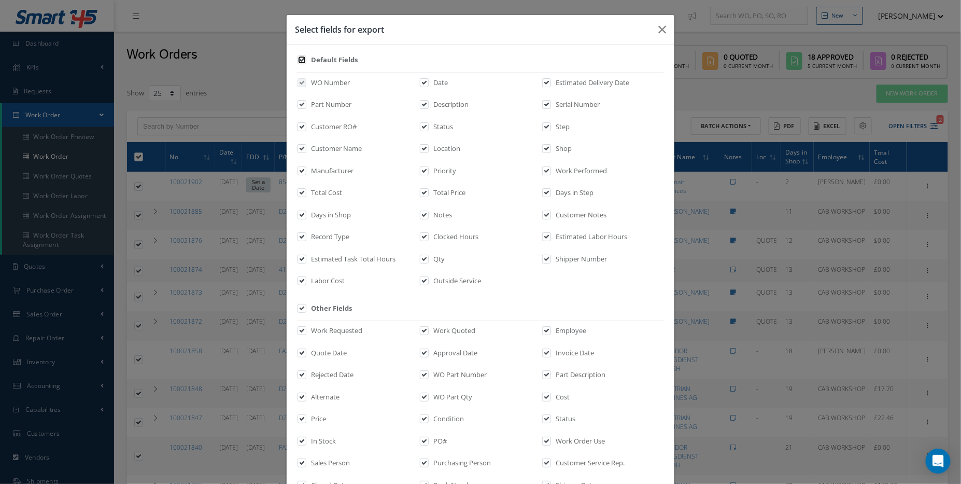
checkbox input "true"
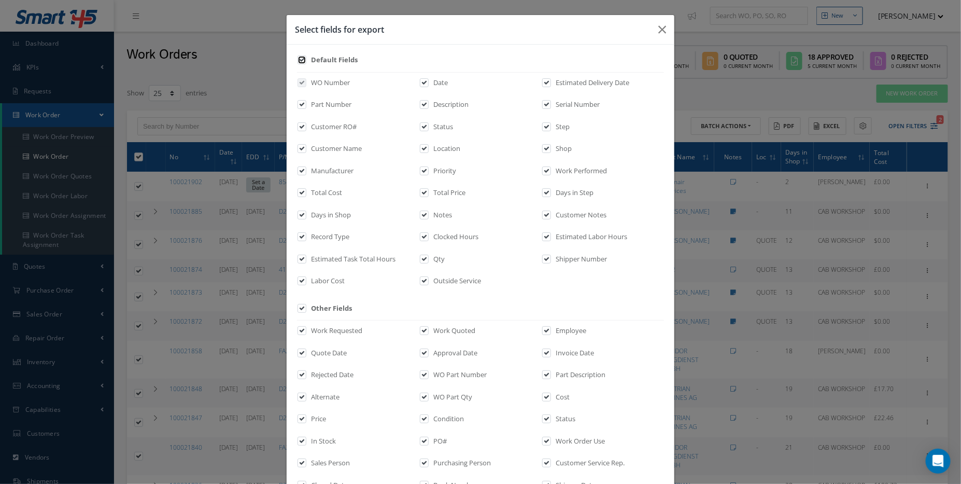
checkbox input "true"
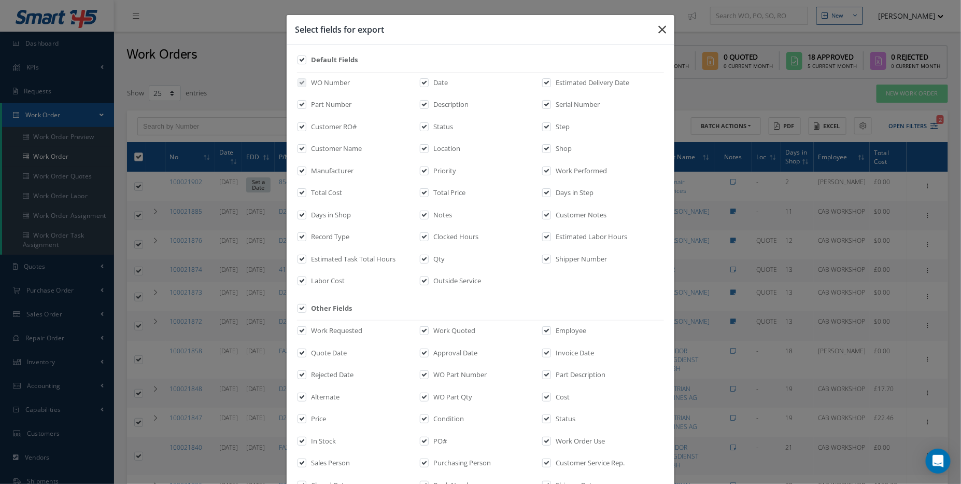
click at [661, 28] on icon "button" at bounding box center [662, 29] width 8 height 12
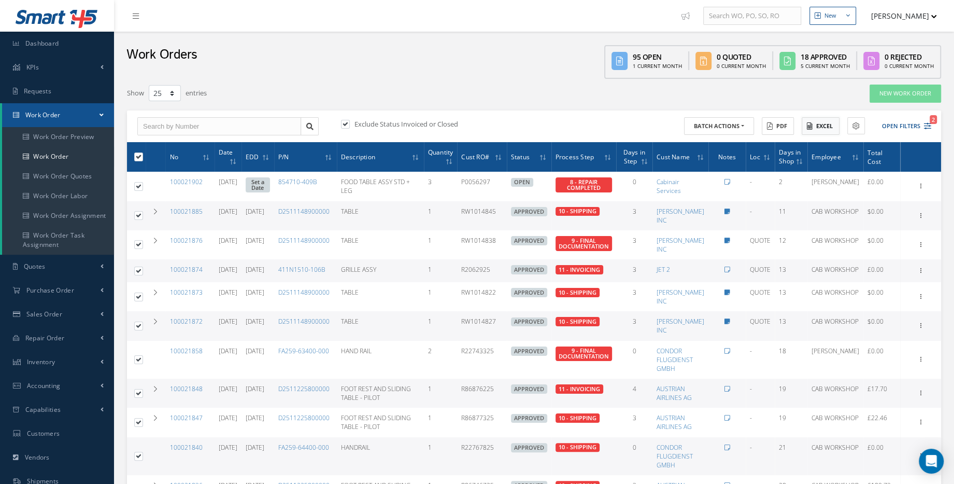
click at [835, 126] on button "Excel" at bounding box center [821, 126] width 38 height 18
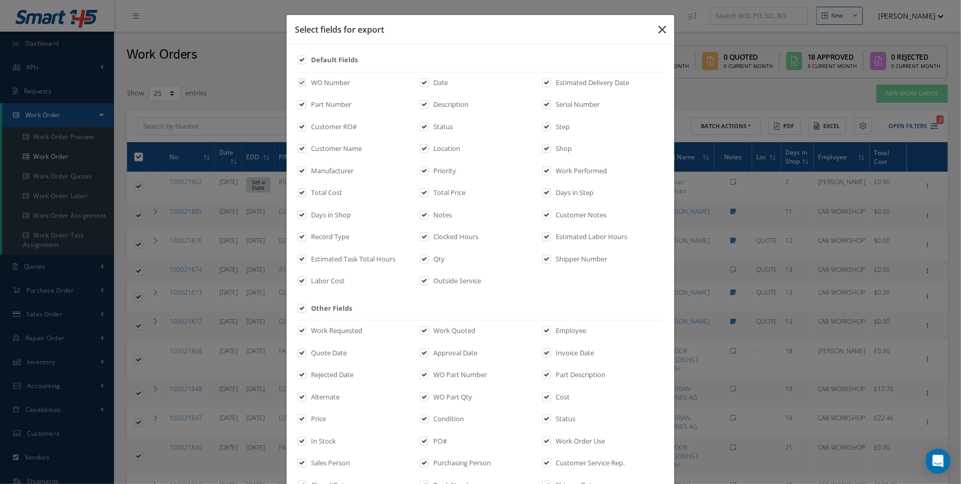
click at [665, 34] on button "button" at bounding box center [662, 29] width 24 height 29
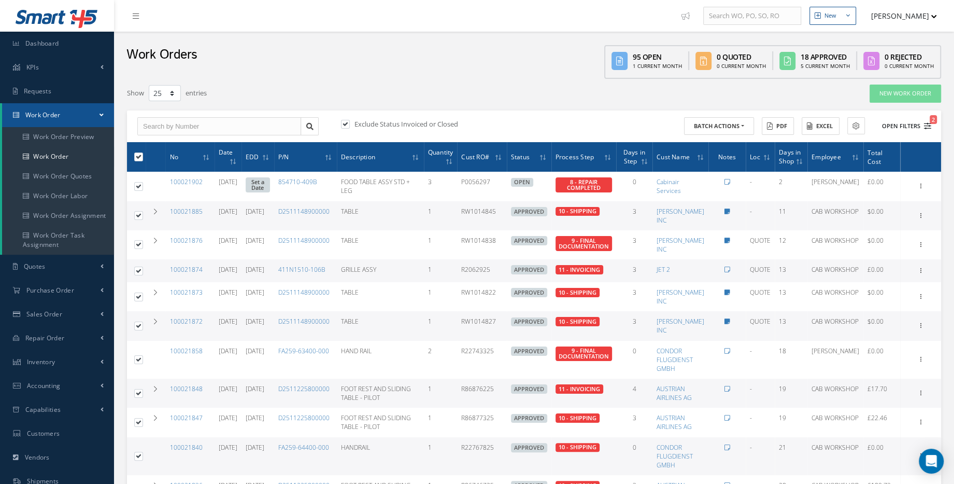
click at [912, 133] on button "Open Filters 2" at bounding box center [902, 126] width 59 height 17
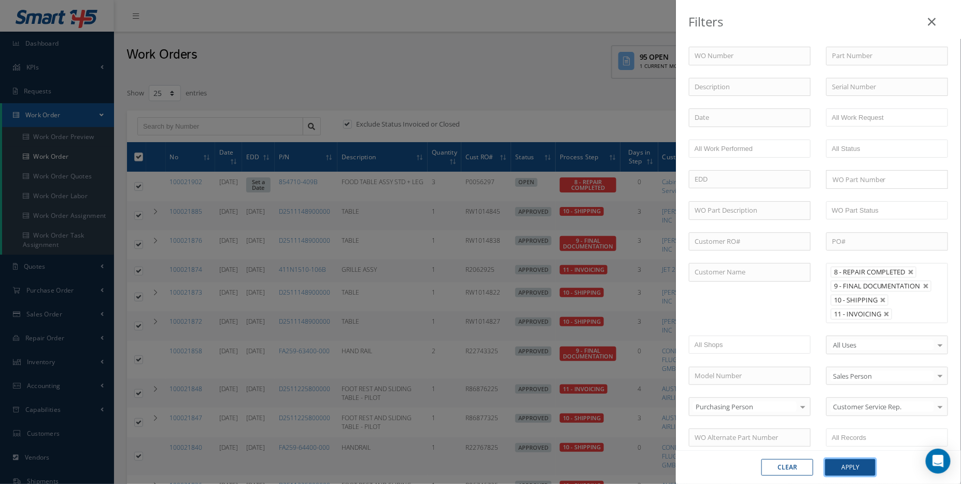
click at [851, 464] on button "Apply" at bounding box center [850, 467] width 50 height 17
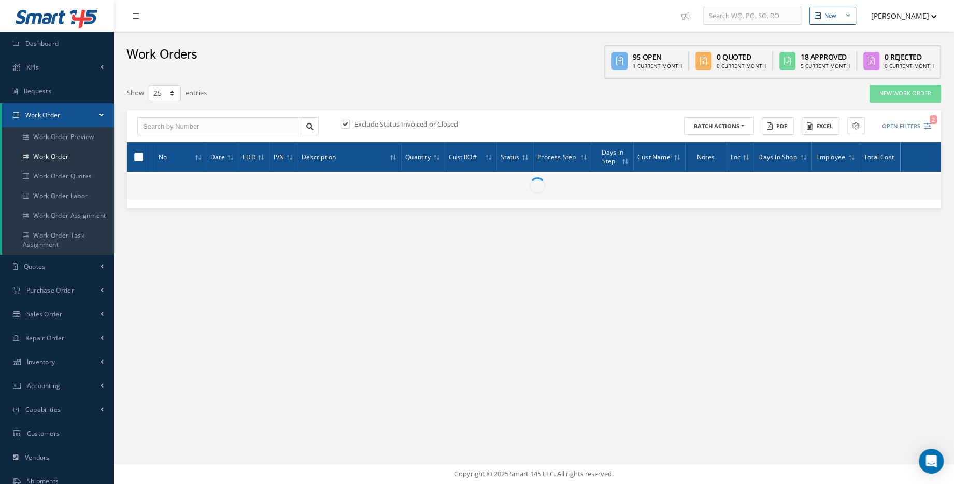
checkbox input "false"
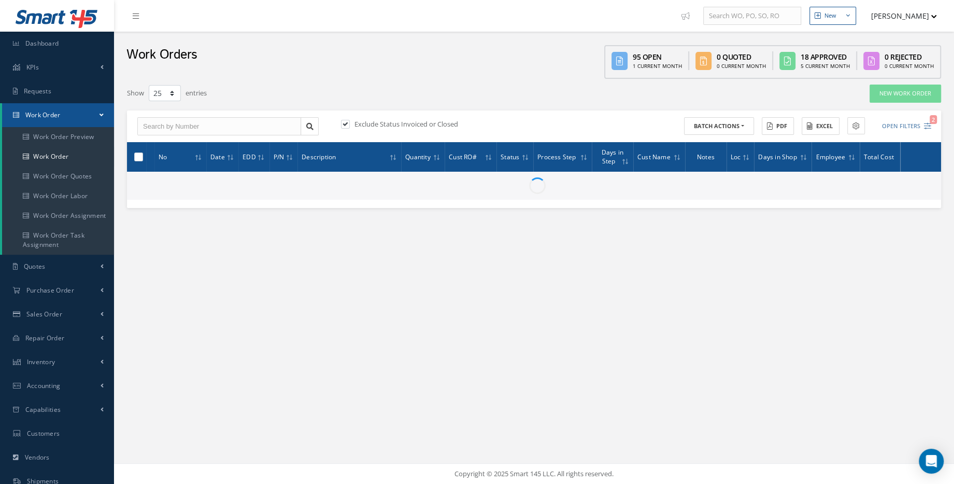
checkbox input "false"
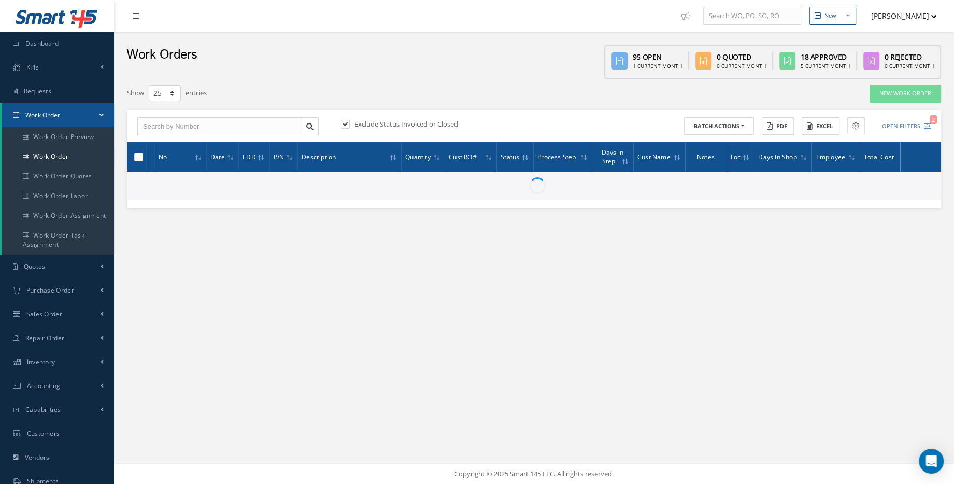
checkbox input "false"
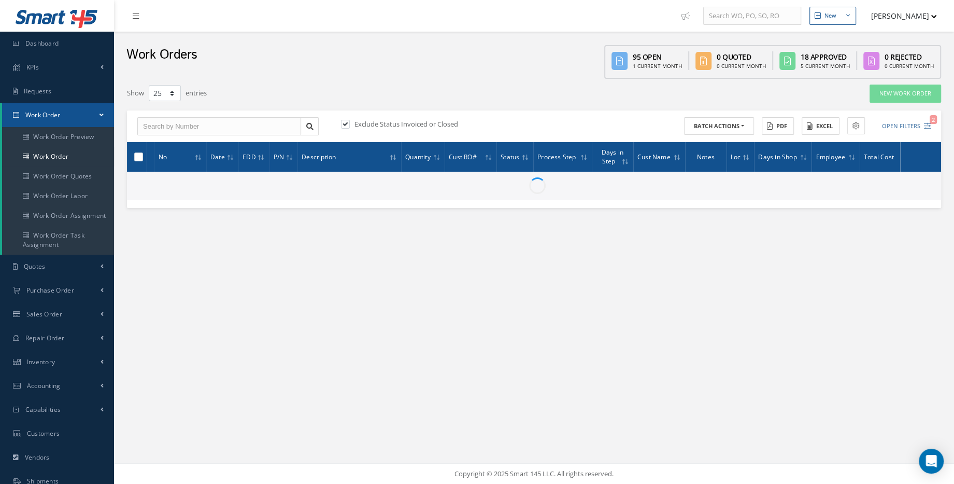
checkbox input "false"
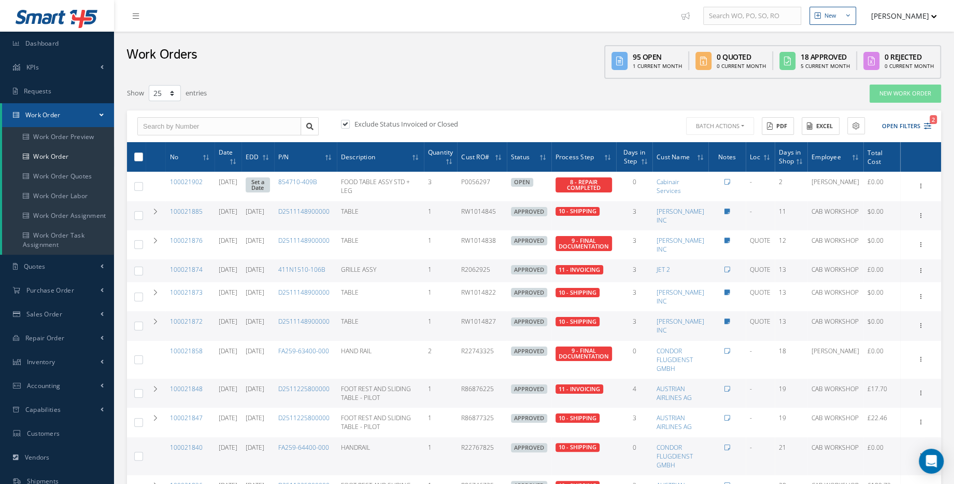
click at [143, 155] on th at bounding box center [136, 157] width 19 height 30
click at [143, 155] on label at bounding box center [143, 156] width 0 height 9
click at [142, 155] on input "checkbox" at bounding box center [139, 157] width 7 height 7
checkbox input "true"
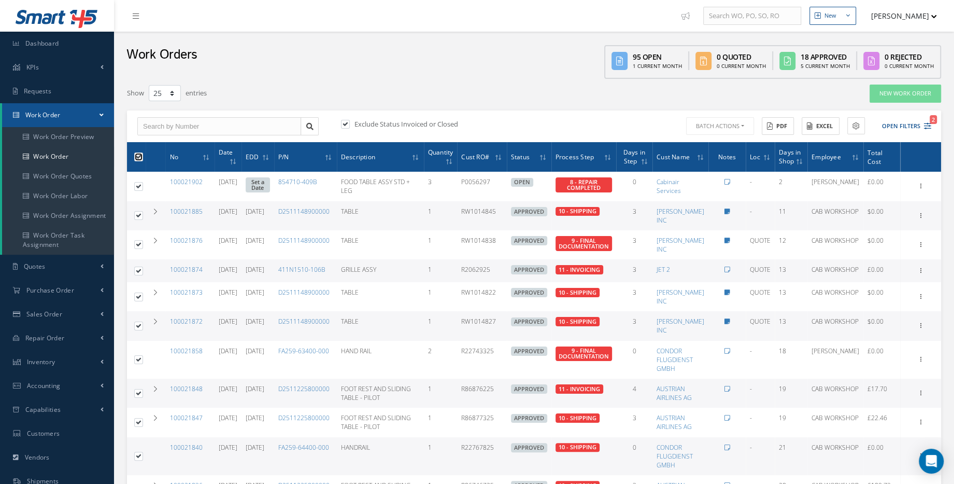
checkbox input "true"
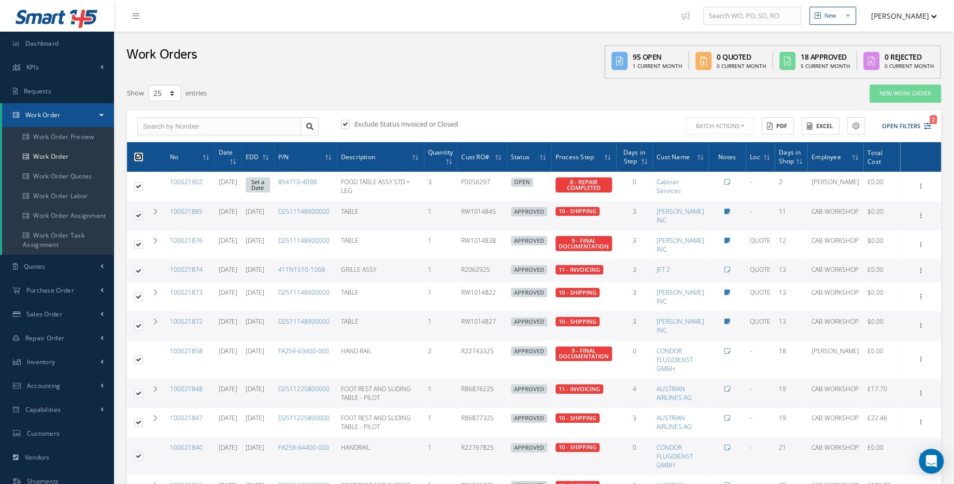
checkbox input "true"
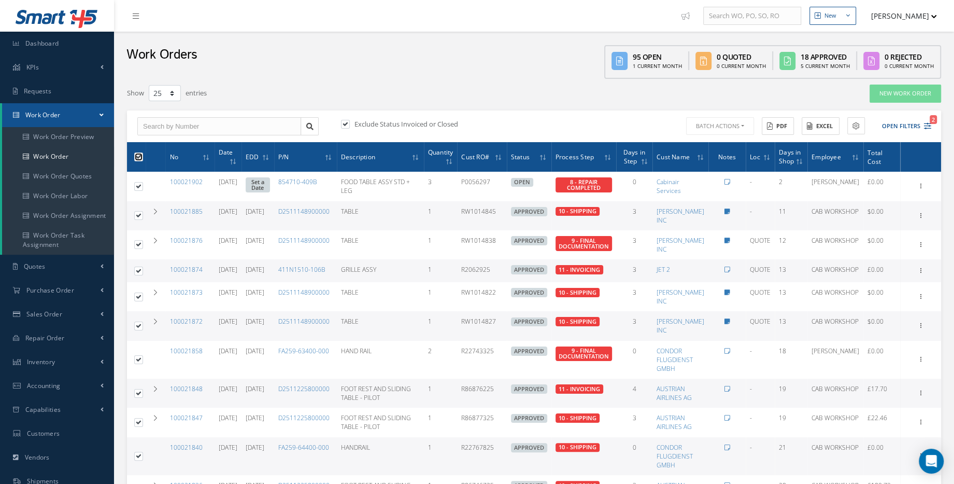
checkbox input "true"
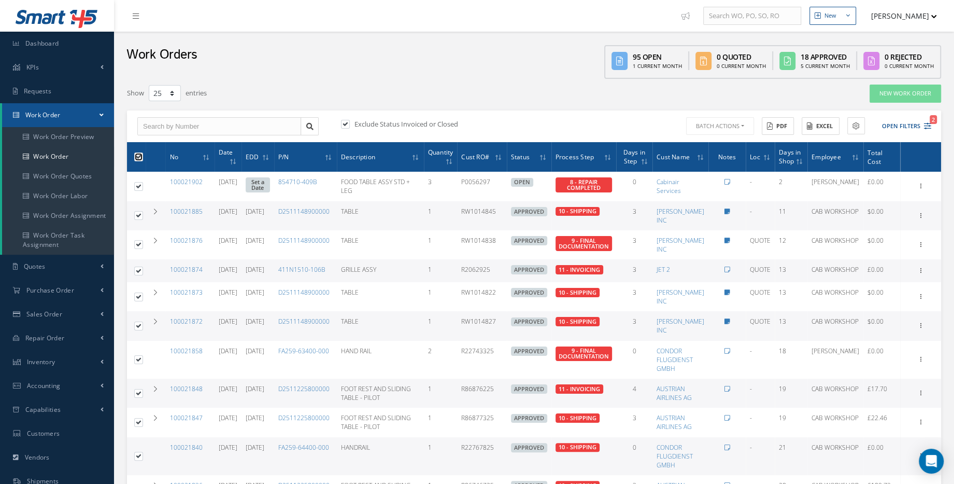
checkbox input "true"
drag, startPoint x: 43, startPoint y: 46, endPoint x: 268, endPoint y: 106, distance: 233.8
click at [43, 46] on span "Dashboard" at bounding box center [42, 43] width 34 height 9
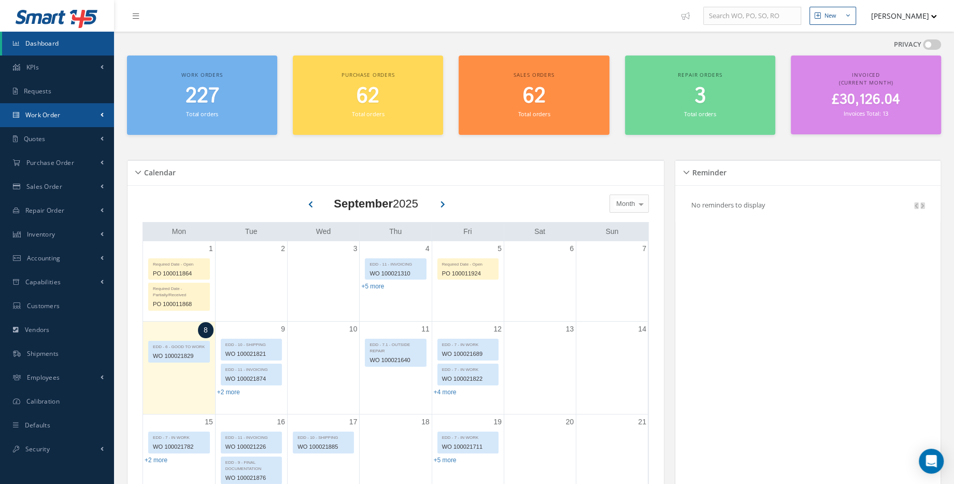
click at [88, 125] on link "Work Order" at bounding box center [57, 115] width 114 height 24
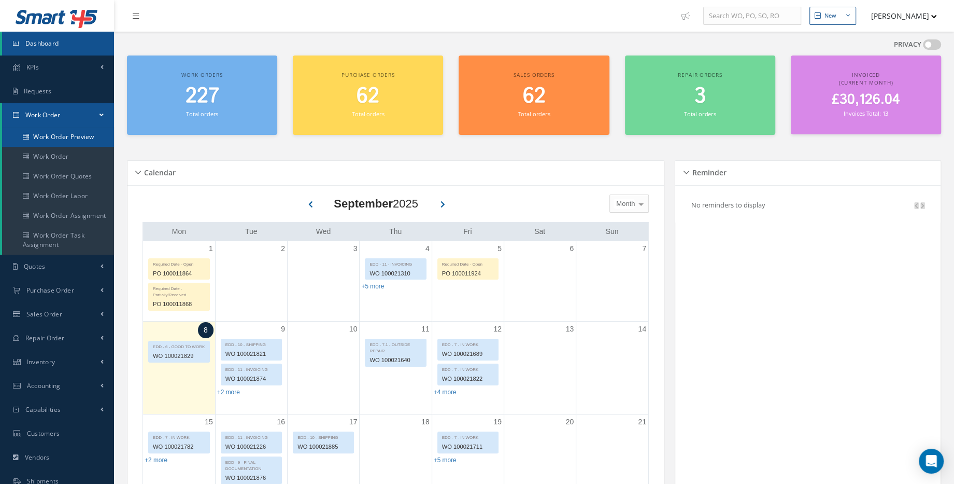
click at [94, 138] on link "Work Order Preview" at bounding box center [58, 137] width 112 height 20
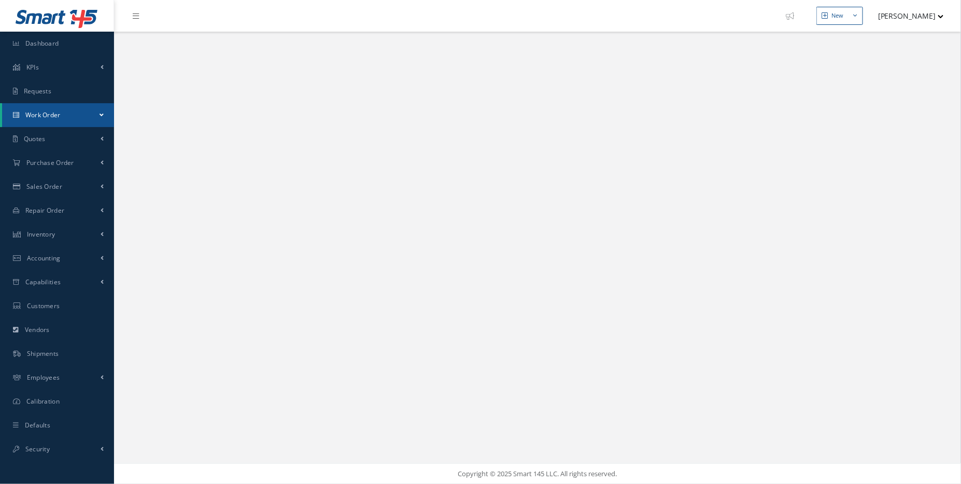
select select "25"
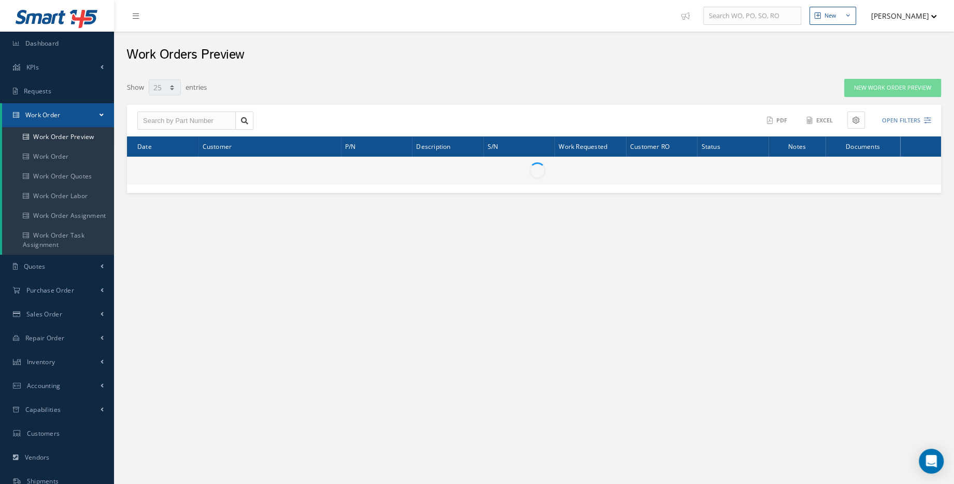
click at [51, 118] on span "Work Order" at bounding box center [42, 114] width 35 height 9
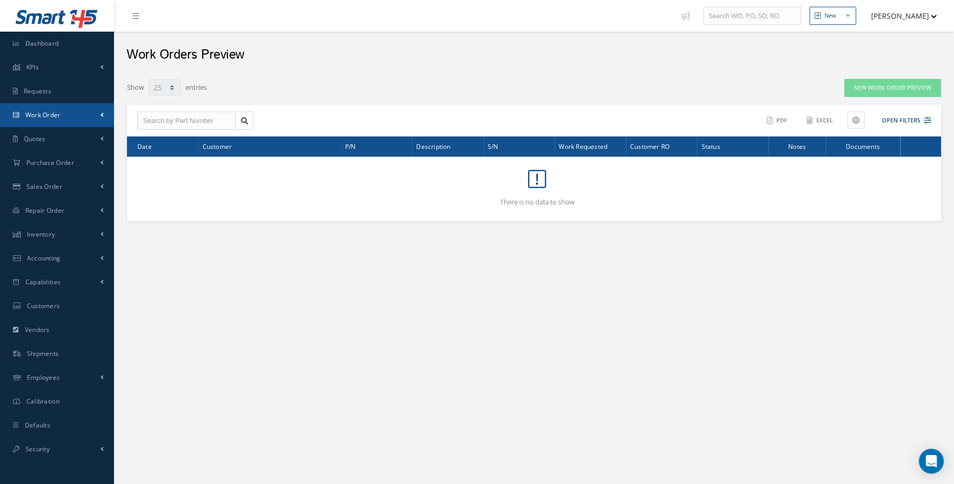
click at [55, 120] on link "Work Order" at bounding box center [57, 115] width 114 height 24
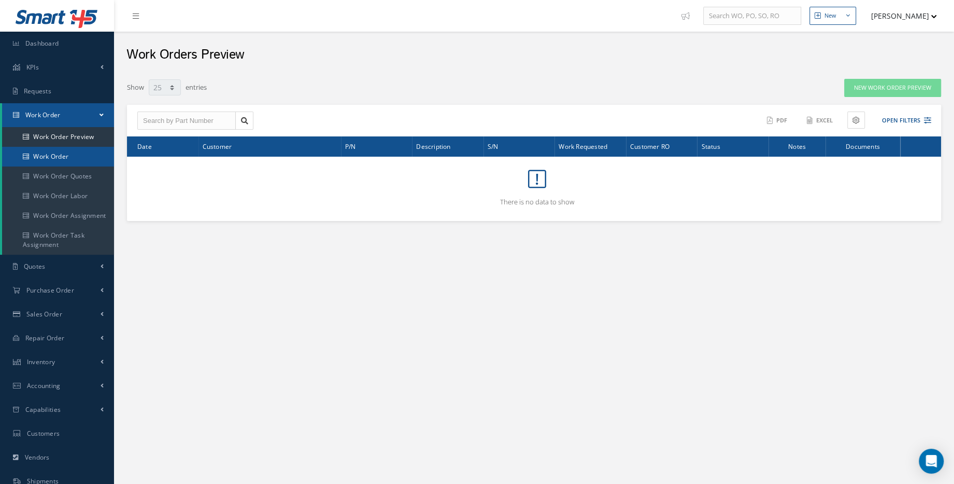
click at [51, 157] on link "Work Order" at bounding box center [58, 157] width 112 height 20
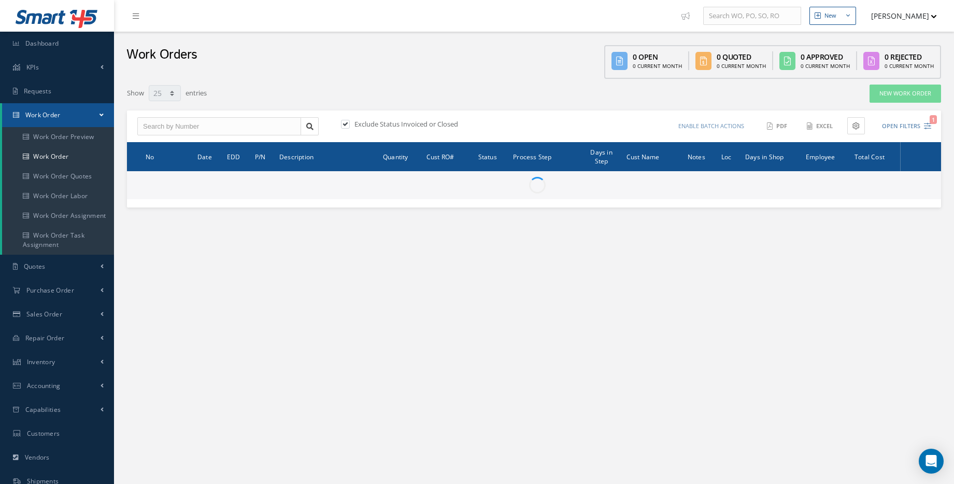
select select "25"
